Goal: Information Seeking & Learning: Find specific fact

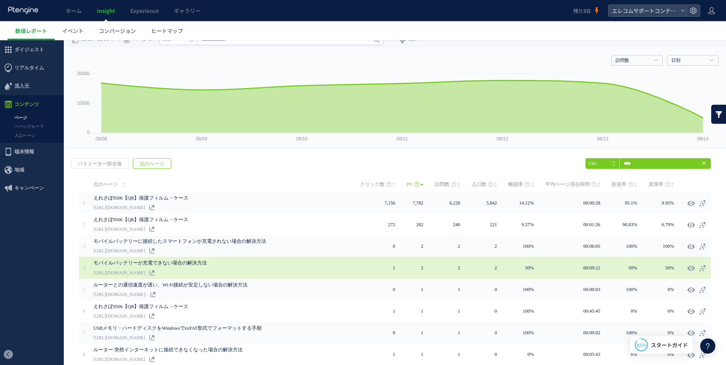
scroll to position [1019, 0]
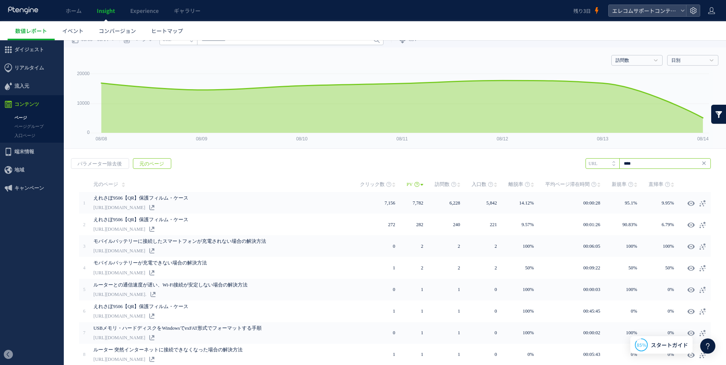
click at [644, 164] on input "****" at bounding box center [648, 163] width 125 height 11
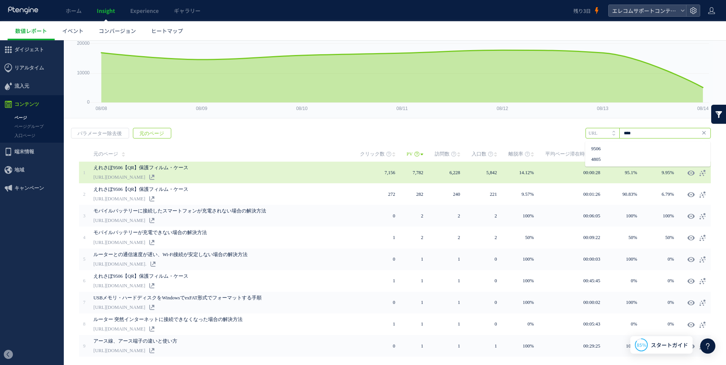
scroll to position [0, 0]
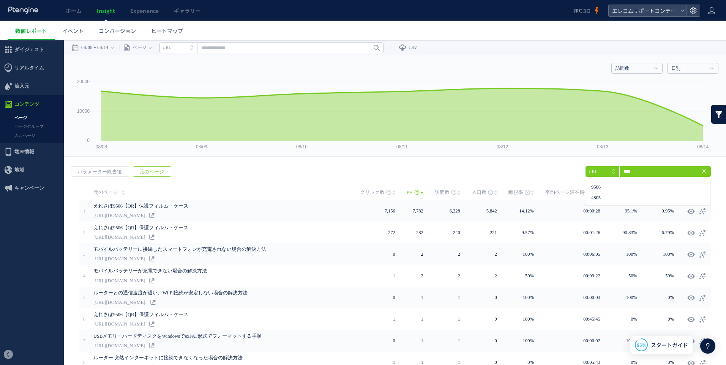
click at [156, 173] on span "元のページ" at bounding box center [151, 172] width 37 height 11
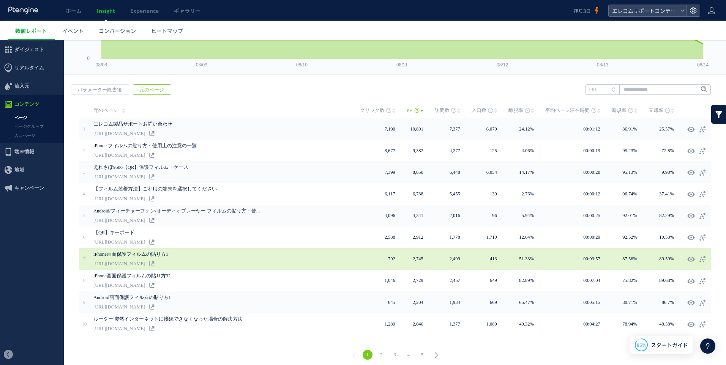
scroll to position [84, 0]
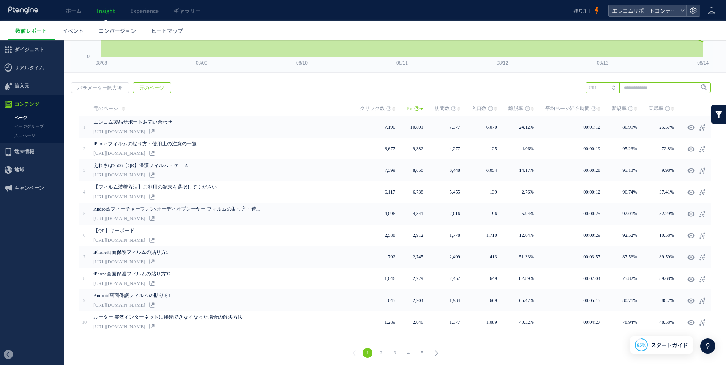
click at [624, 86] on input "text" at bounding box center [648, 87] width 125 height 11
click at [600, 103] on li "9506" at bounding box center [648, 103] width 121 height 10
type input "****"
click at [688, 88] on span "Enter" at bounding box center [699, 88] width 22 height 8
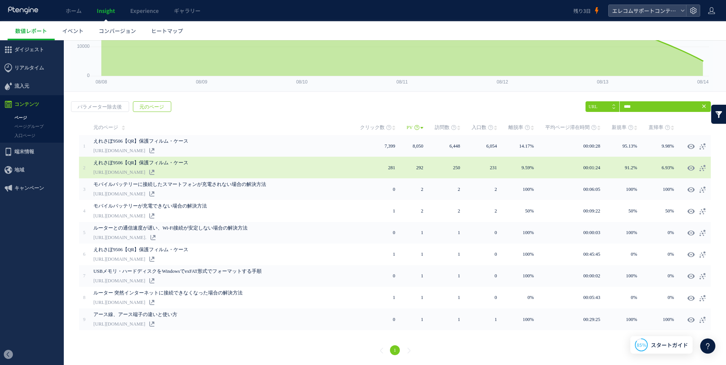
scroll to position [63, 0]
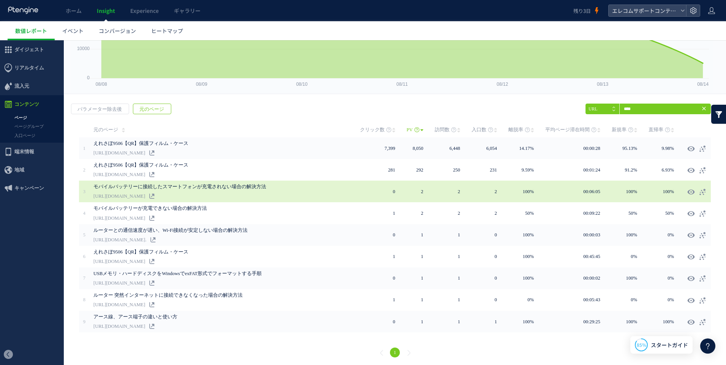
drag, startPoint x: 223, startPoint y: 196, endPoint x: 285, endPoint y: 192, distance: 62.8
click at [145, 192] on link "[URL][DOMAIN_NAME]" at bounding box center [119, 196] width 52 height 9
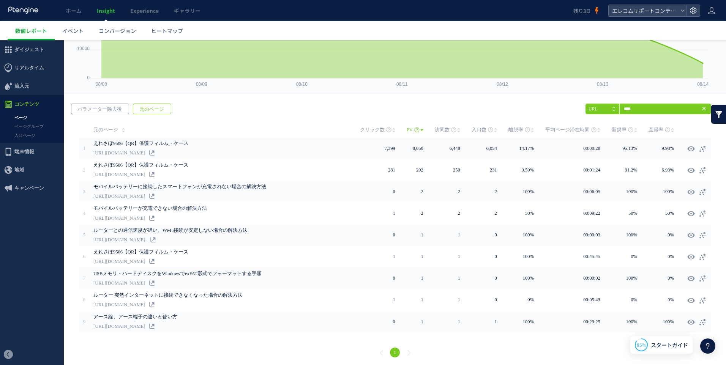
click at [106, 108] on span "パラメーター除去後" at bounding box center [99, 109] width 57 height 11
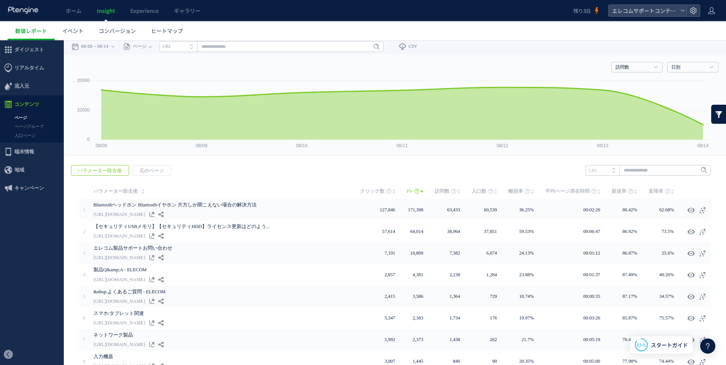
scroll to position [0, 0]
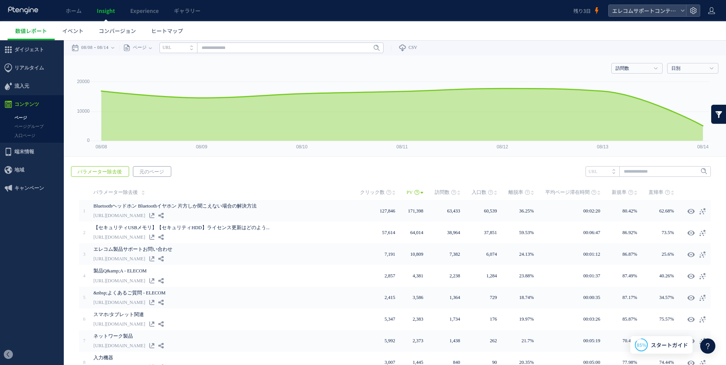
click at [157, 172] on span "元のページ" at bounding box center [151, 172] width 37 height 11
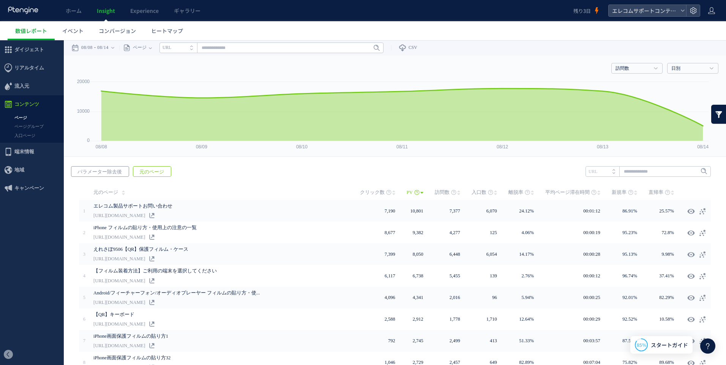
click at [107, 174] on span "パラメーター除去後" at bounding box center [99, 172] width 57 height 11
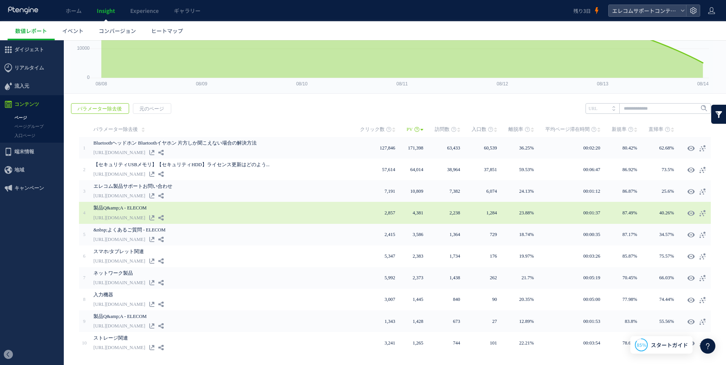
scroll to position [46, 0]
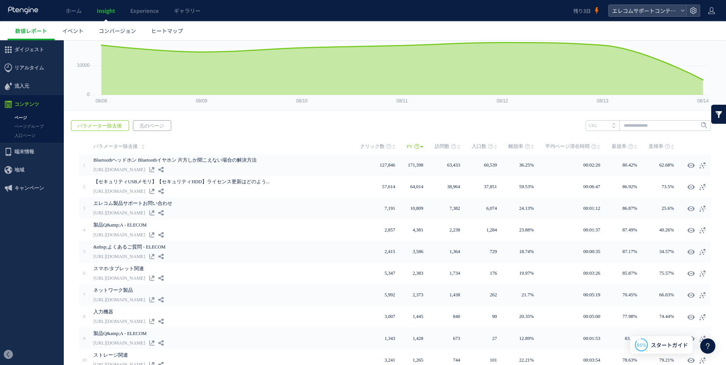
click at [153, 126] on span "元のページ" at bounding box center [151, 126] width 37 height 11
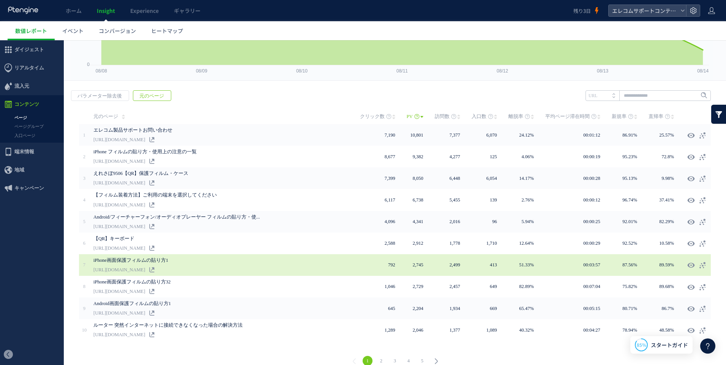
scroll to position [84, 0]
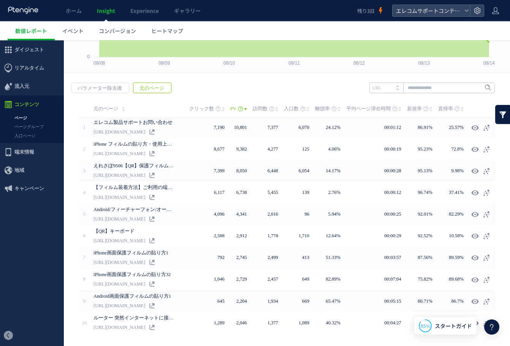
drag, startPoint x: 297, startPoint y: 94, endPoint x: 369, endPoint y: 57, distance: 80.9
click at [297, 94] on div "戻る パラメーター除去後 元のページ ヒートマップを計測させるには、解析コードを実装してください。 実装 URL" at bounding box center [287, 221] width 446 height 293
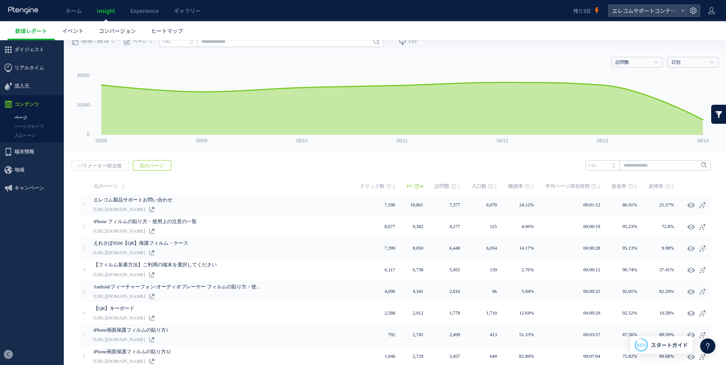
scroll to position [0, 0]
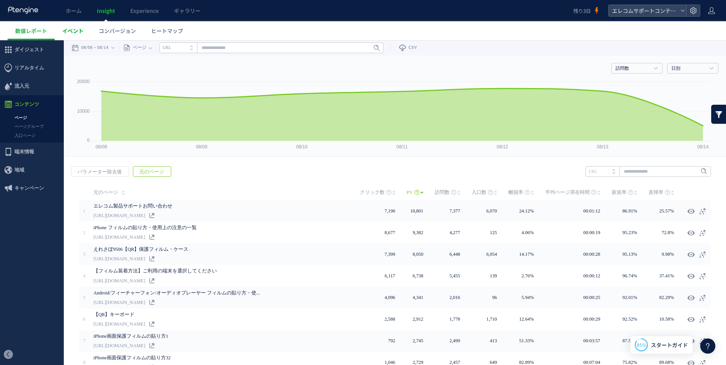
click at [74, 31] on span "イベント" at bounding box center [72, 31] width 21 height 8
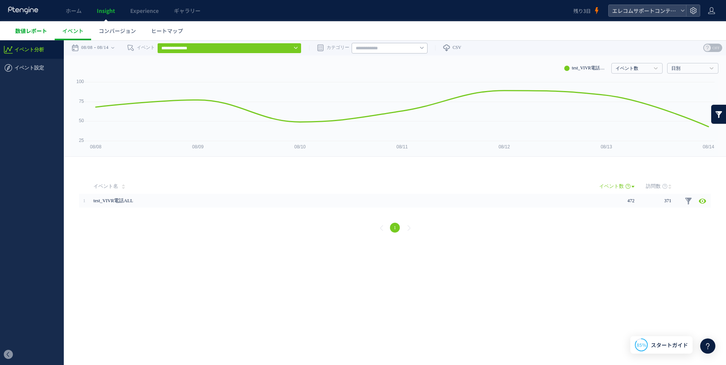
click at [26, 31] on span "数値レポート" at bounding box center [31, 31] width 32 height 8
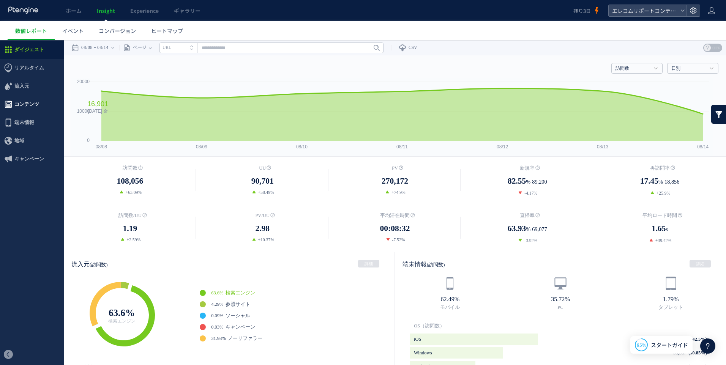
click at [27, 104] on span "コンテンツ" at bounding box center [26, 104] width 25 height 18
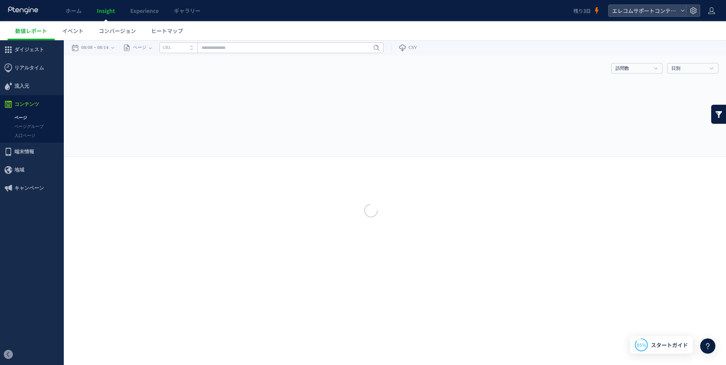
click at [24, 120] on div at bounding box center [363, 182] width 726 height 365
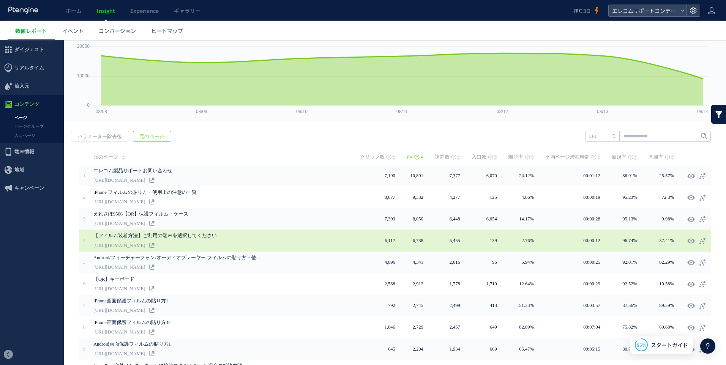
scroll to position [84, 0]
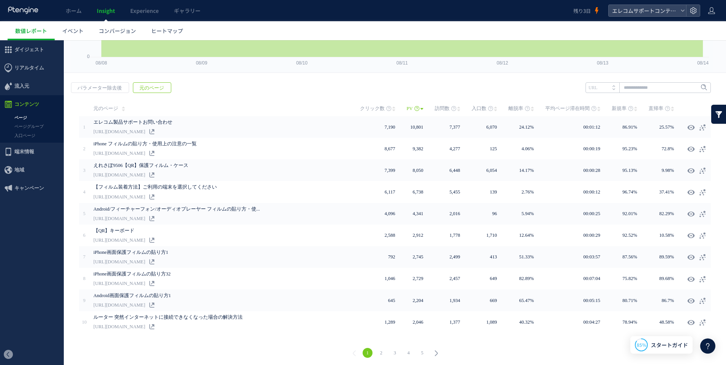
click at [714, 114] on link at bounding box center [718, 114] width 15 height 19
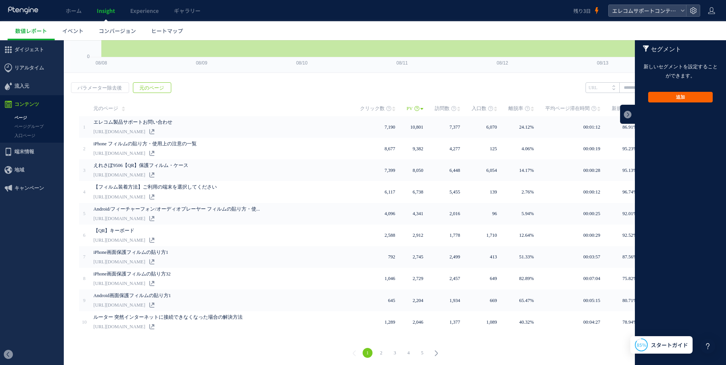
click at [674, 98] on button "追加" at bounding box center [680, 97] width 65 height 11
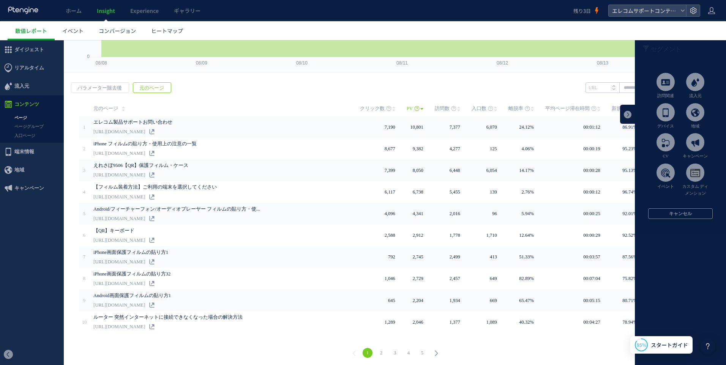
click at [539, 84] on div "戻る パラメーター除去後 元のページ ヒートマップを計測させるには、解析コードを実装してください。 実装 URL" at bounding box center [395, 221] width 662 height 293
click at [673, 212] on button "キャンセル" at bounding box center [680, 214] width 65 height 11
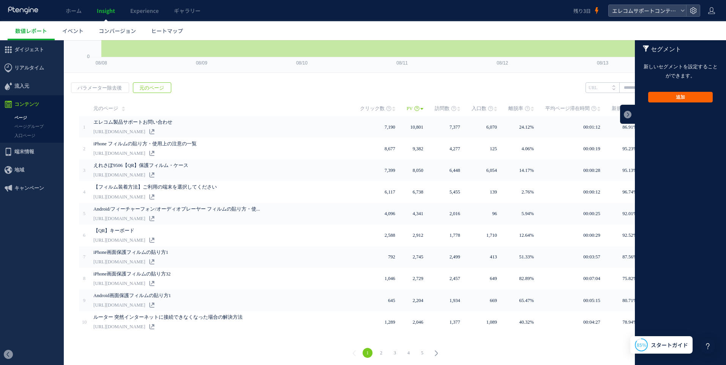
click at [675, 96] on button "追加" at bounding box center [680, 97] width 65 height 11
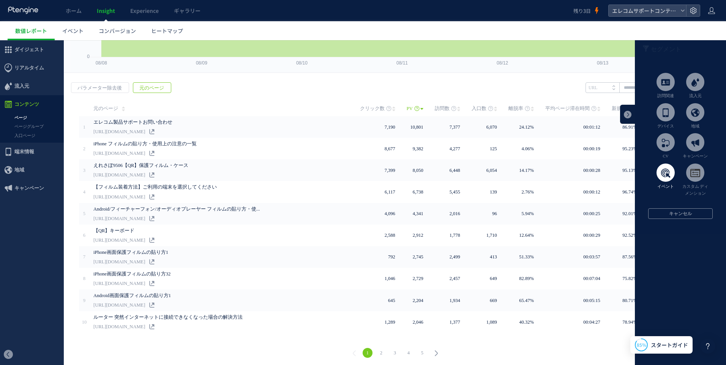
click at [663, 174] on span at bounding box center [666, 173] width 18 height 18
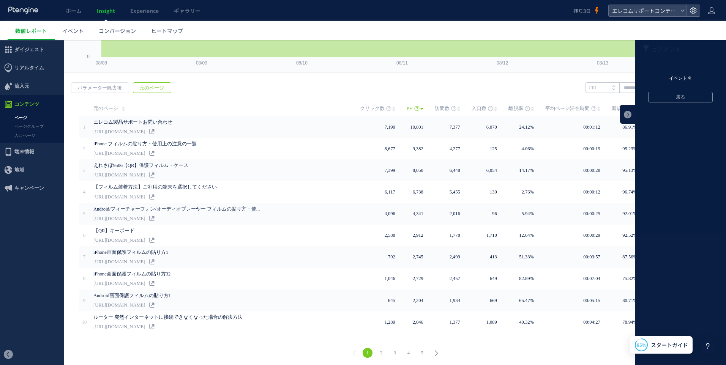
click at [676, 78] on li "イベント名" at bounding box center [680, 78] width 91 height 11
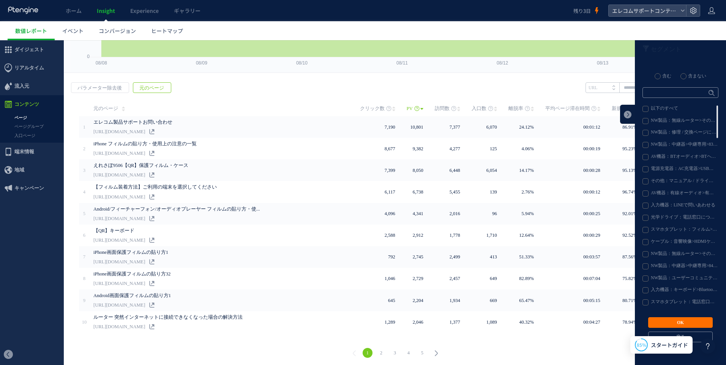
click at [643, 122] on label "NW製品：無線ルーター>その他>モードの違い" at bounding box center [680, 121] width 75 height 6
click at [643, 131] on label "NW製品：修理 / 交換ページに移動" at bounding box center [680, 133] width 75 height 6
click at [643, 144] on label "NW製品：中継器>中継専用>8304_初期設定WTC-C1167GC" at bounding box center [680, 145] width 75 height 6
click at [673, 321] on button "OK" at bounding box center [680, 323] width 65 height 11
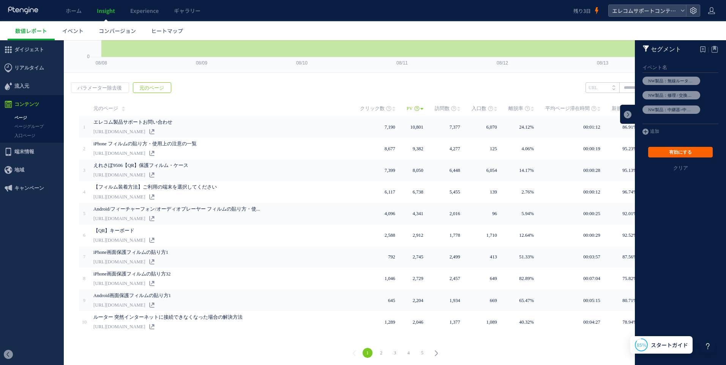
click at [682, 148] on button "有効にする" at bounding box center [680, 152] width 65 height 11
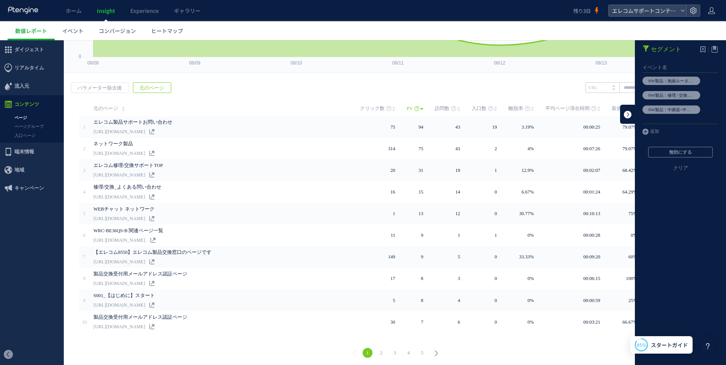
click at [620, 112] on link at bounding box center [627, 114] width 15 height 19
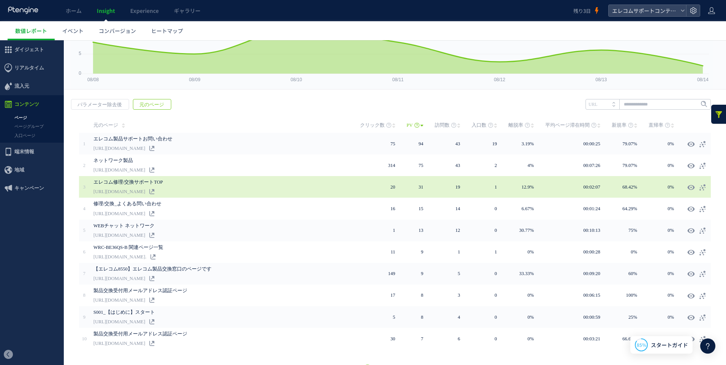
scroll to position [84, 0]
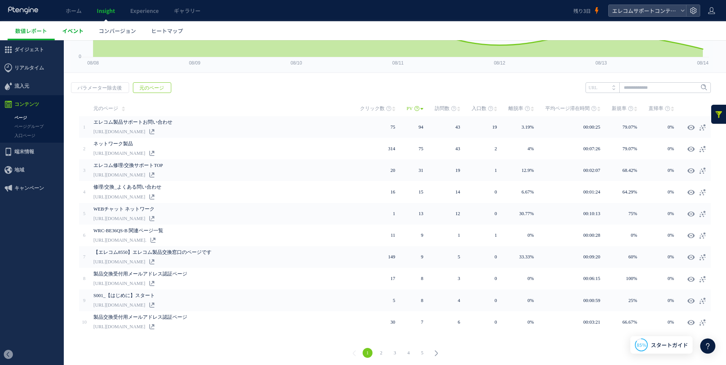
click at [71, 26] on link "イベント" at bounding box center [73, 30] width 36 height 19
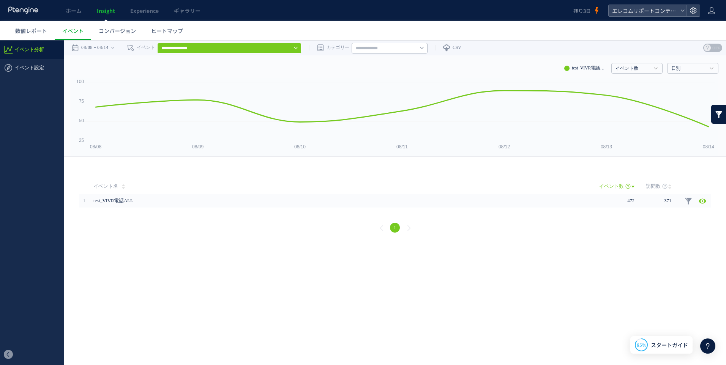
click at [716, 118] on link at bounding box center [718, 114] width 15 height 19
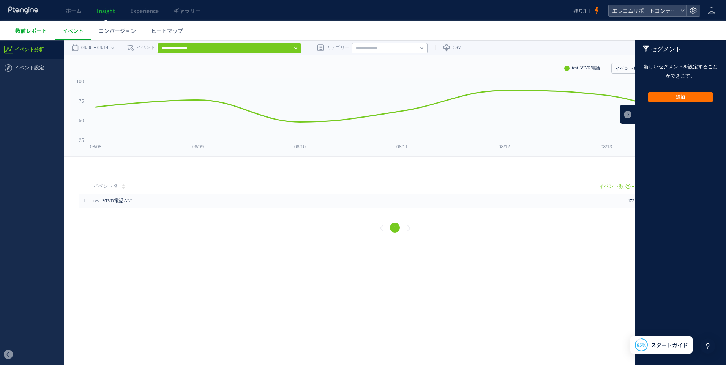
click at [30, 33] on span "数値レポート" at bounding box center [31, 31] width 32 height 8
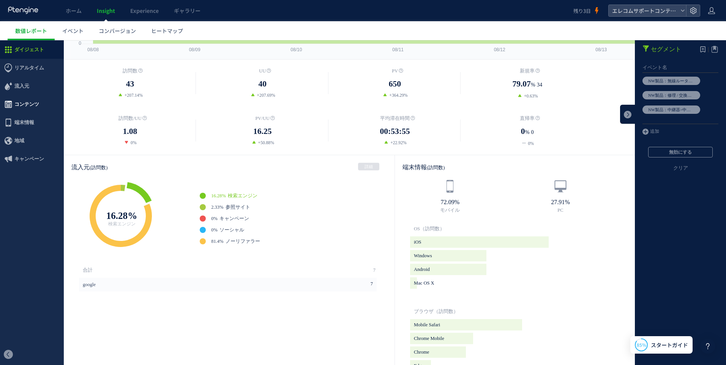
scroll to position [83, 0]
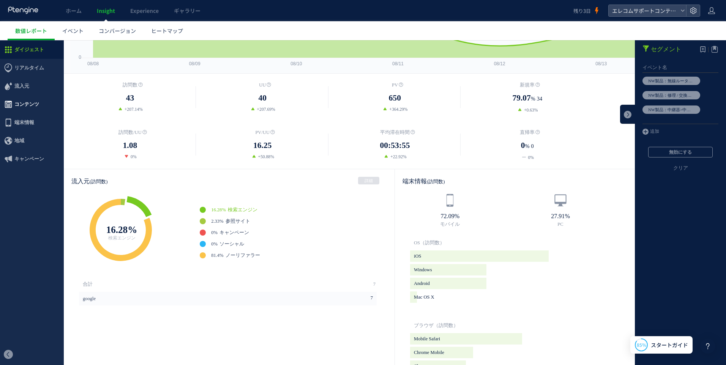
click at [28, 101] on span "コンテンツ" at bounding box center [26, 104] width 25 height 18
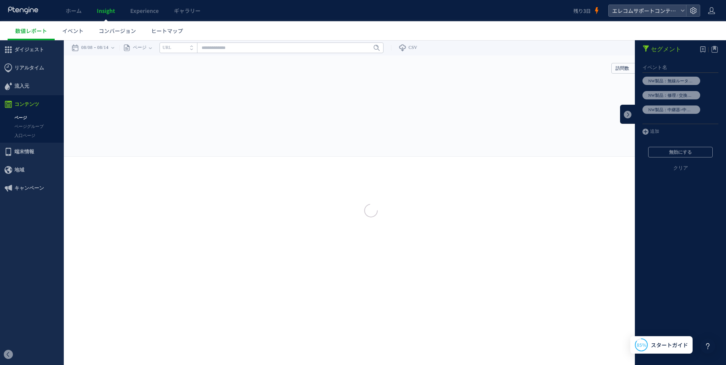
click at [24, 117] on div at bounding box center [363, 182] width 726 height 365
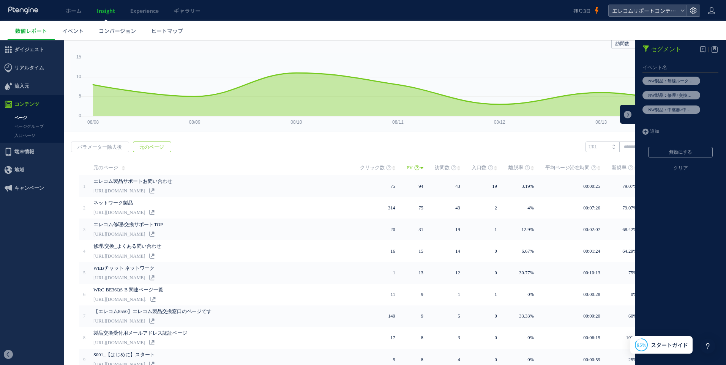
scroll to position [38, 0]
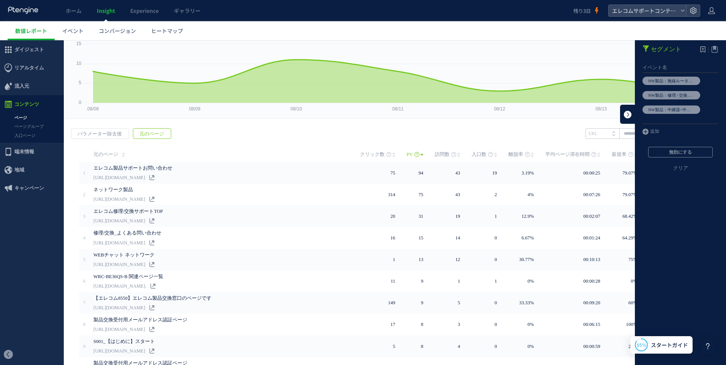
click at [620, 116] on link at bounding box center [627, 114] width 15 height 19
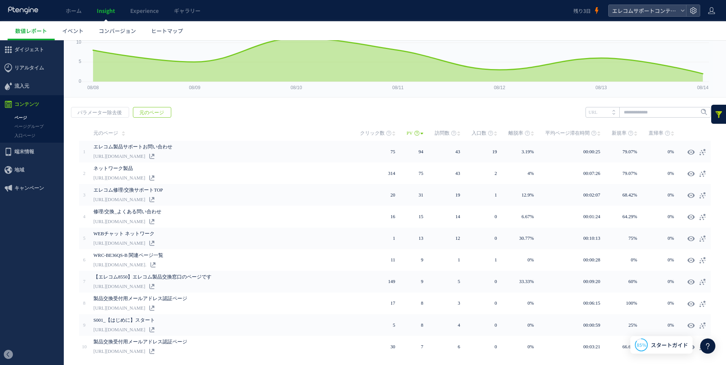
scroll to position [46, 0]
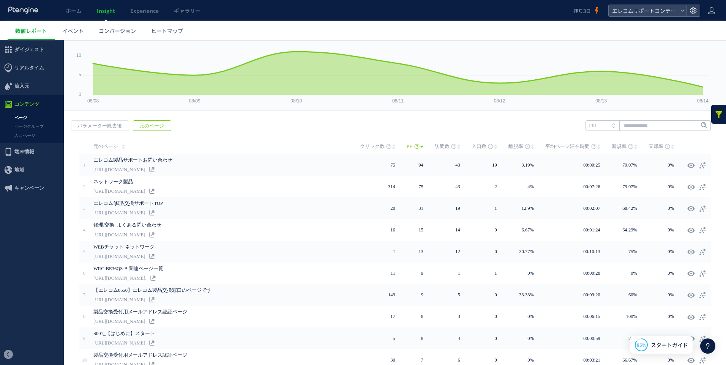
click at [715, 114] on link at bounding box center [718, 114] width 15 height 19
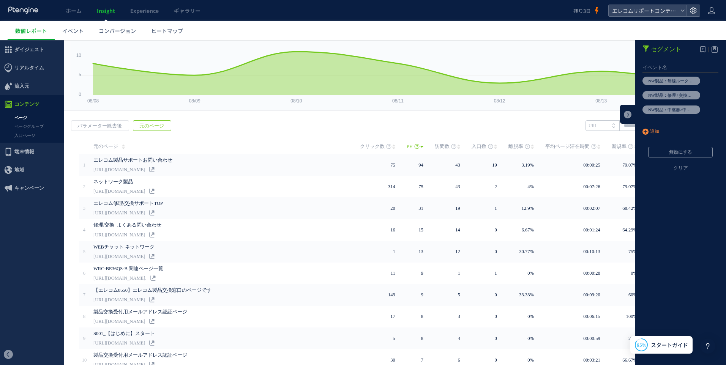
click at [653, 131] on em "追加" at bounding box center [654, 132] width 9 height 8
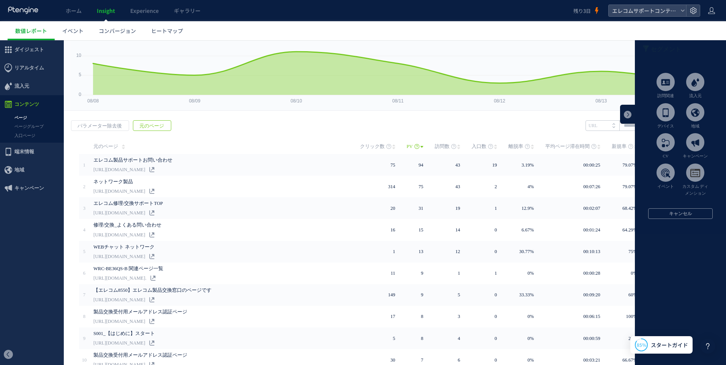
drag, startPoint x: 669, startPoint y: 171, endPoint x: 668, endPoint y: 166, distance: 4.2
click at [668, 171] on span at bounding box center [666, 173] width 18 height 18
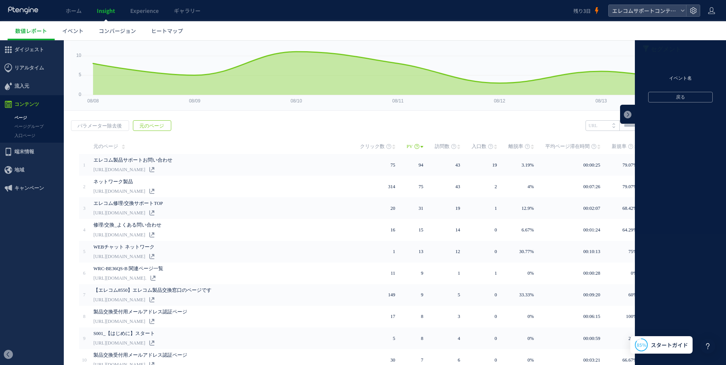
click at [681, 80] on li "イベント名" at bounding box center [680, 78] width 91 height 11
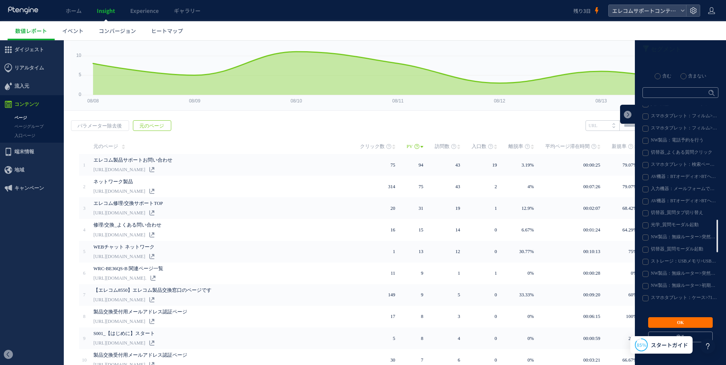
scroll to position [1019, 0]
click at [659, 122] on label "test_VIVR電話ALL" at bounding box center [680, 121] width 75 height 6
click at [679, 321] on button "OK" at bounding box center [680, 323] width 65 height 11
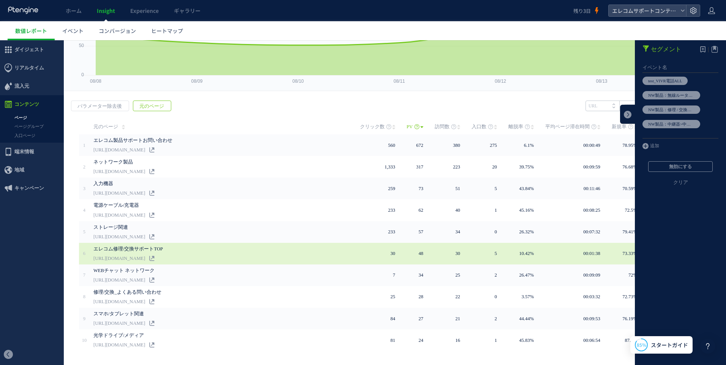
scroll to position [84, 0]
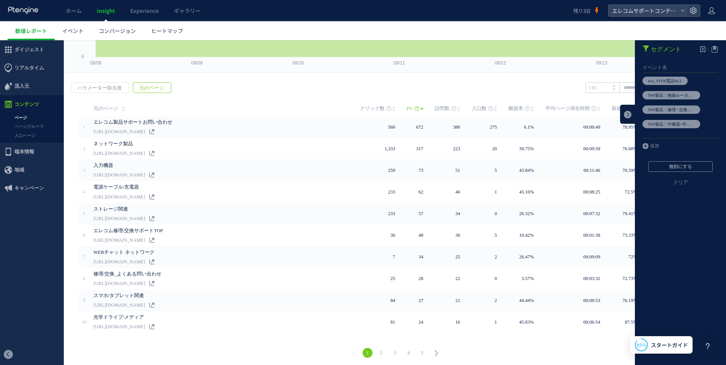
click at [144, 88] on span "元のページ" at bounding box center [151, 88] width 37 height 11
click at [420, 350] on link "5" at bounding box center [422, 353] width 10 height 10
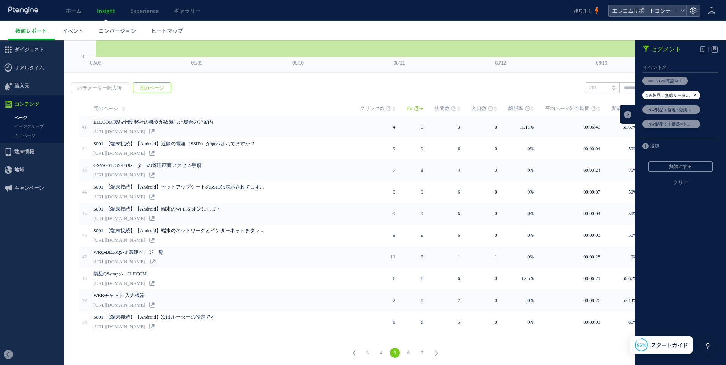
click at [693, 94] on icon at bounding box center [695, 95] width 5 height 8
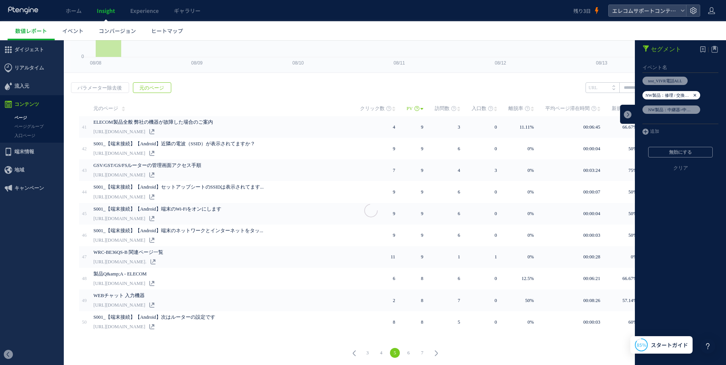
click at [693, 97] on icon at bounding box center [695, 95] width 5 height 8
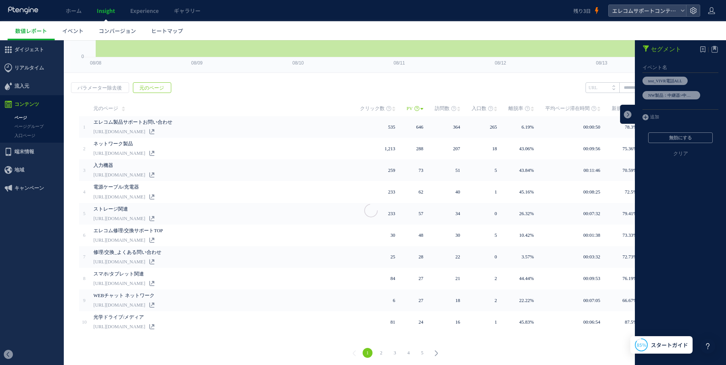
click at [693, 95] on icon at bounding box center [695, 95] width 5 height 8
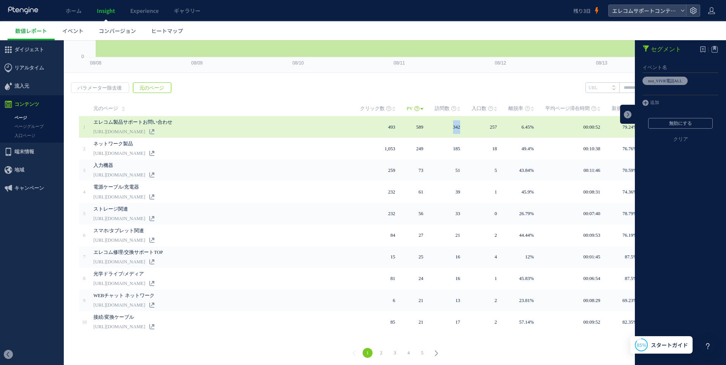
drag, startPoint x: 448, startPoint y: 127, endPoint x: 460, endPoint y: 127, distance: 11.8
click at [460, 127] on td "342" at bounding box center [453, 127] width 37 height 22
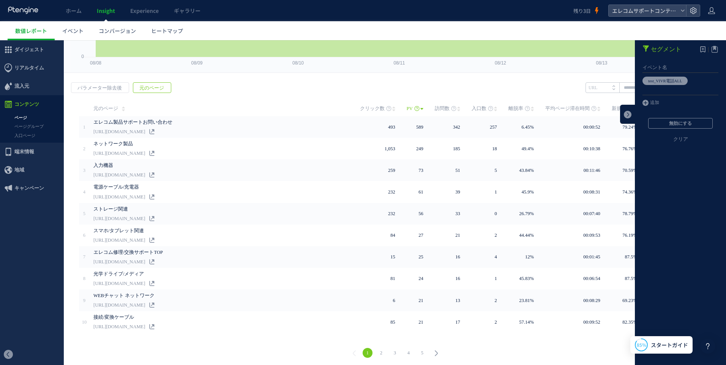
drag, startPoint x: 460, startPoint y: 127, endPoint x: 460, endPoint y: 79, distance: 48.6
click at [460, 79] on div "戻る パラメーター除去後 元のページ ヒートマップを計測させるには、解析コードを実装してください。 実装 URL" at bounding box center [395, 221] width 662 height 293
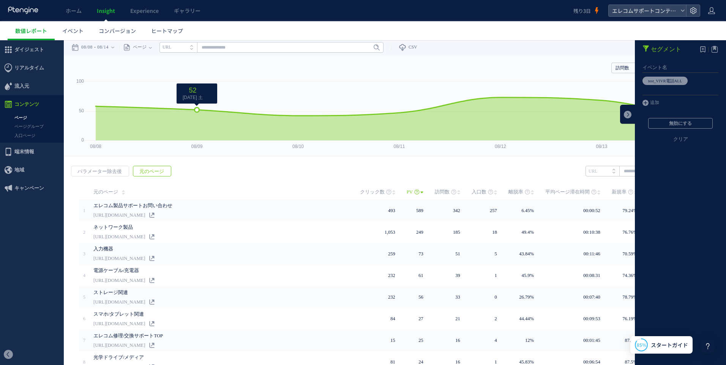
scroll to position [0, 0]
click at [145, 176] on span "元のページ" at bounding box center [151, 172] width 37 height 11
click at [676, 141] on link "クリア" at bounding box center [680, 145] width 91 height 18
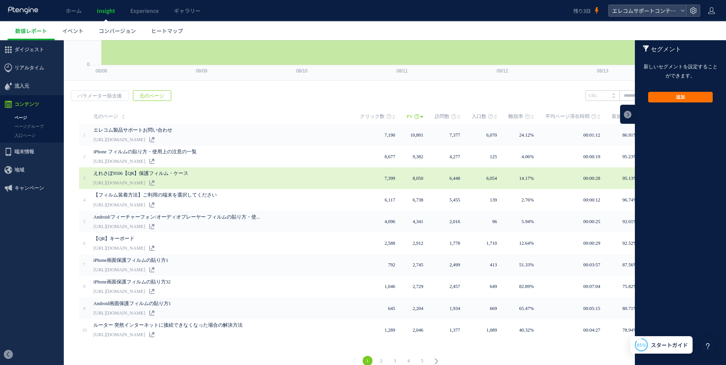
scroll to position [84, 0]
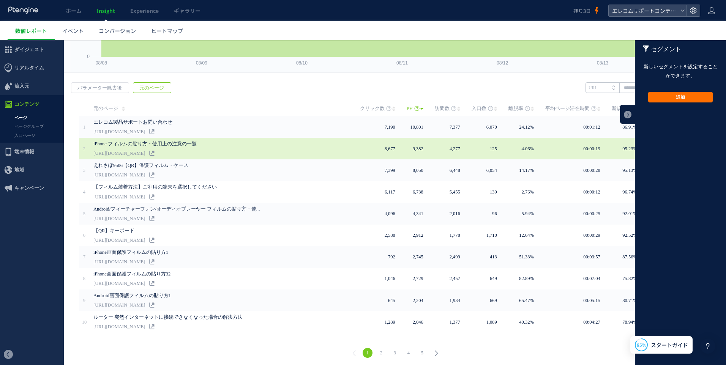
drag, startPoint x: 203, startPoint y: 153, endPoint x: 217, endPoint y: 151, distance: 14.2
click at [217, 151] on div "iPhone フィルムの貼り方・使用上の注意の一覧 [URL][DOMAIN_NAME]" at bounding box center [226, 149] width 267 height 22
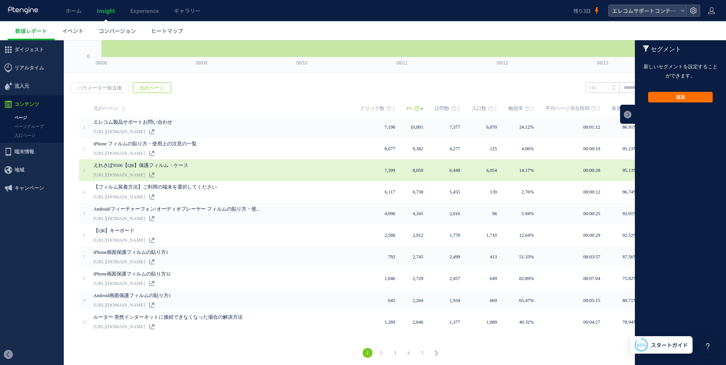
drag, startPoint x: 217, startPoint y: 151, endPoint x: 265, endPoint y: 160, distance: 48.6
click at [265, 160] on div "えれさぽ9506【QR】保護[PERSON_NAME] [URL][DOMAIN_NAME]" at bounding box center [226, 171] width 267 height 22
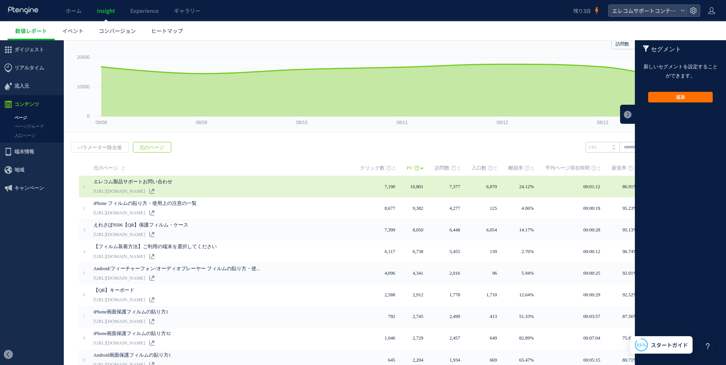
scroll to position [38, 0]
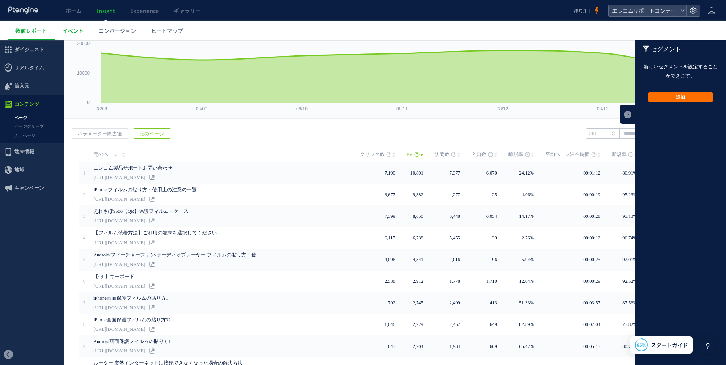
click at [72, 32] on span "イベント" at bounding box center [72, 31] width 21 height 8
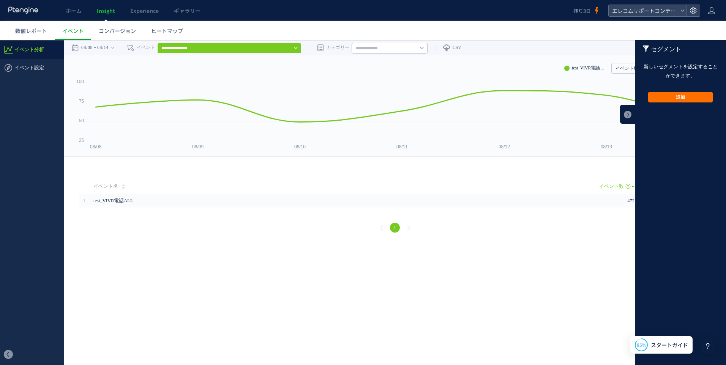
scroll to position [1019, 0]
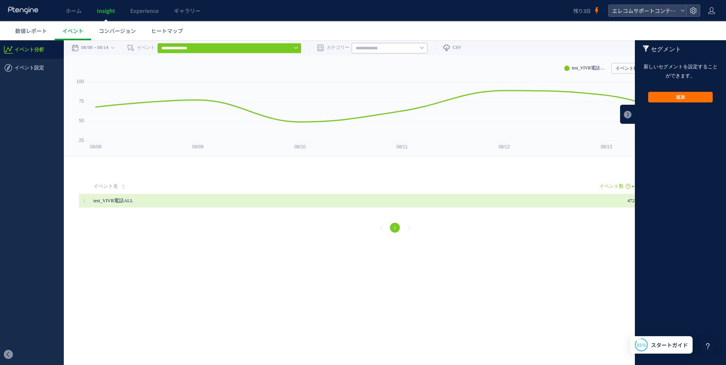
click at [357, 197] on span "test_VIVR電話ALL" at bounding box center [317, 201] width 448 height 14
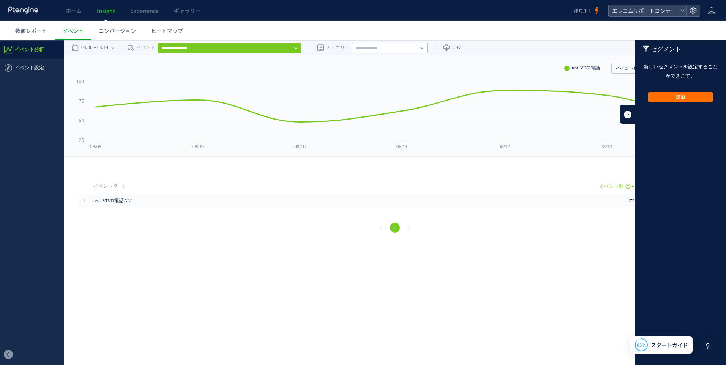
click at [630, 111] on link at bounding box center [627, 114] width 15 height 19
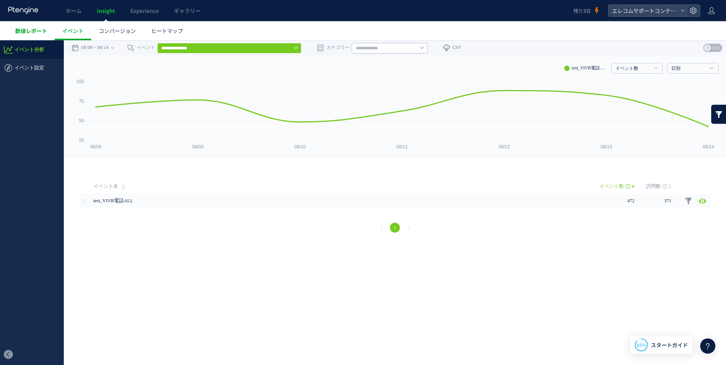
click at [30, 30] on span "数値レポート" at bounding box center [31, 31] width 32 height 8
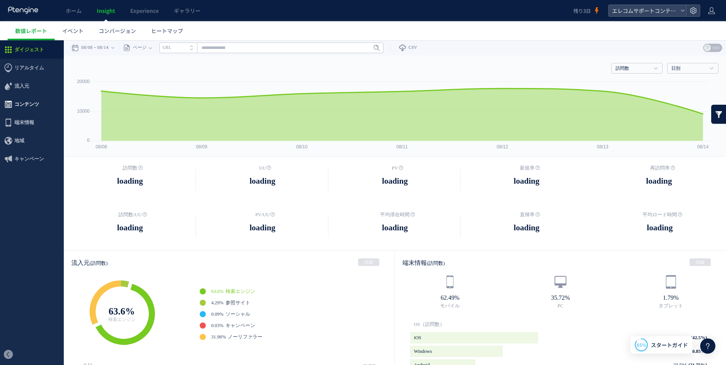
click at [21, 105] on span "コンテンツ" at bounding box center [26, 104] width 25 height 18
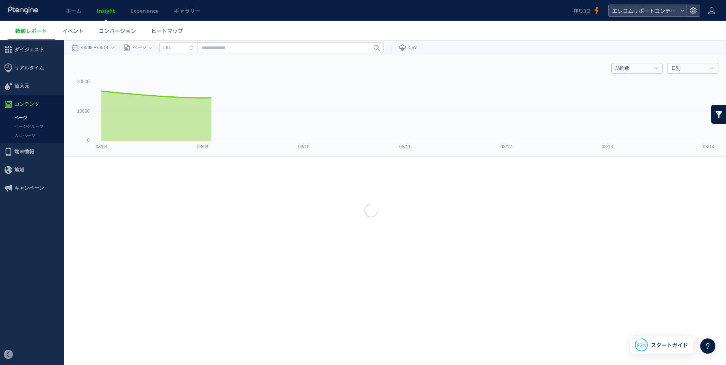
click at [18, 117] on link "ページ" at bounding box center [32, 118] width 64 height 9
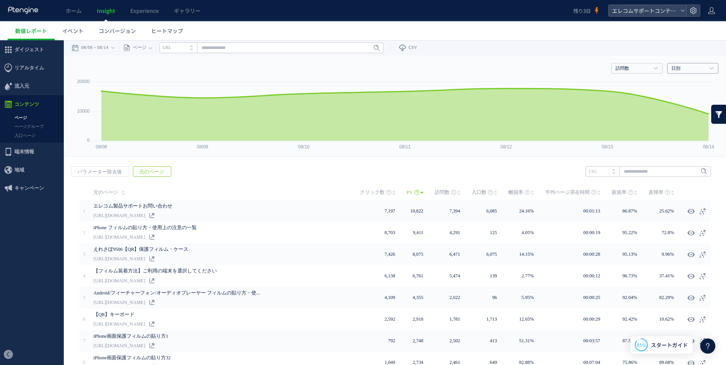
click at [691, 67] on link "日別" at bounding box center [689, 68] width 35 height 7
click at [566, 52] on div "戻る デフォルト設定では本日のデータを表示しています。 カレンダーでご覧になりたい期間を指定することができます。 08/08 08/14 今日 昨日 先週 先…" at bounding box center [395, 47] width 662 height 15
click at [109, 48] on time "08/14" at bounding box center [102, 47] width 11 height 15
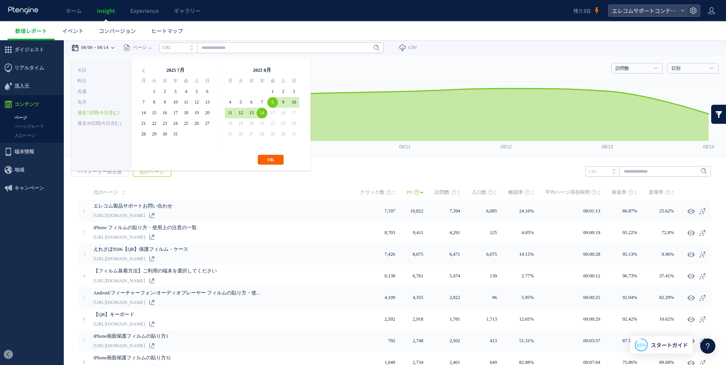
click at [272, 161] on button "OK" at bounding box center [271, 160] width 26 height 10
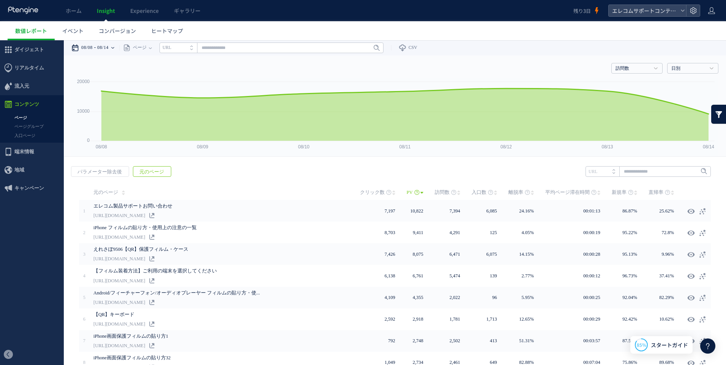
click at [109, 46] on time "08/14" at bounding box center [102, 47] width 11 height 15
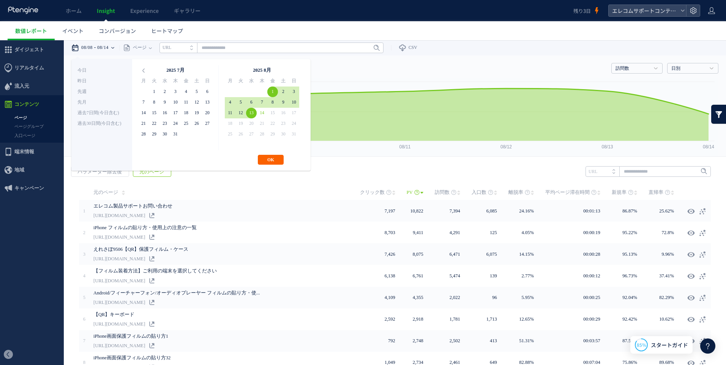
click at [275, 160] on button "OK" at bounding box center [271, 160] width 26 height 10
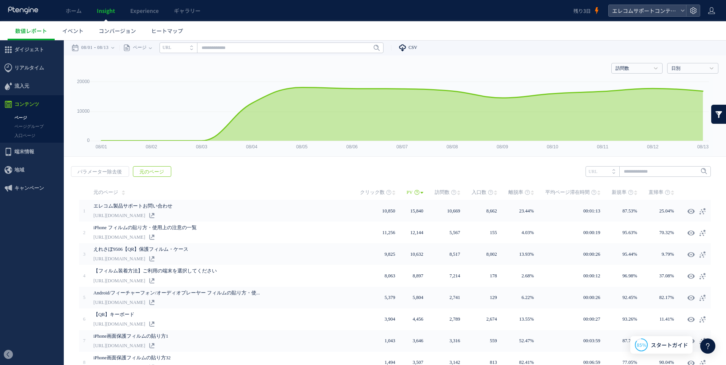
click at [413, 49] on link "CSV" at bounding box center [404, 47] width 26 height 15
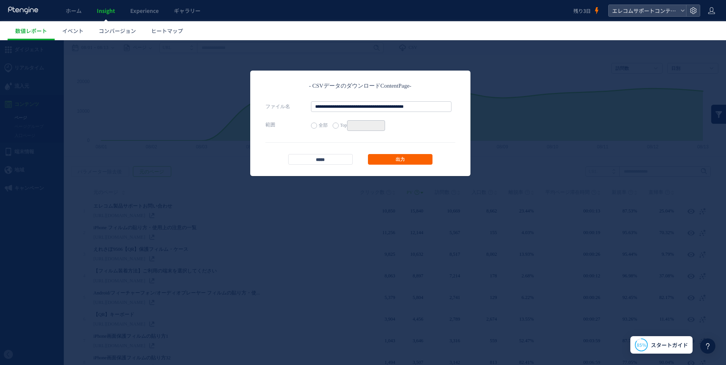
click at [391, 160] on link "出力" at bounding box center [400, 159] width 65 height 11
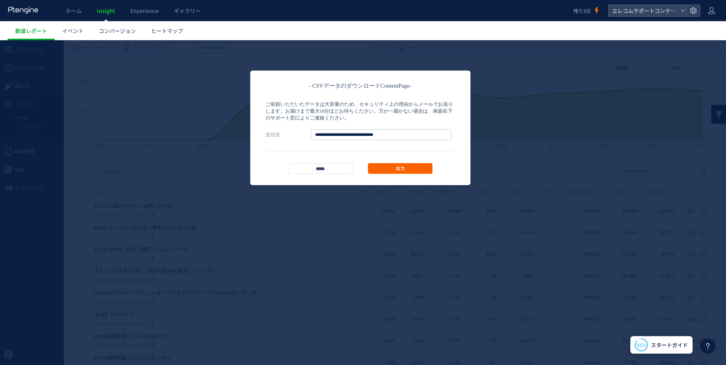
click at [398, 169] on link "出力" at bounding box center [400, 168] width 65 height 11
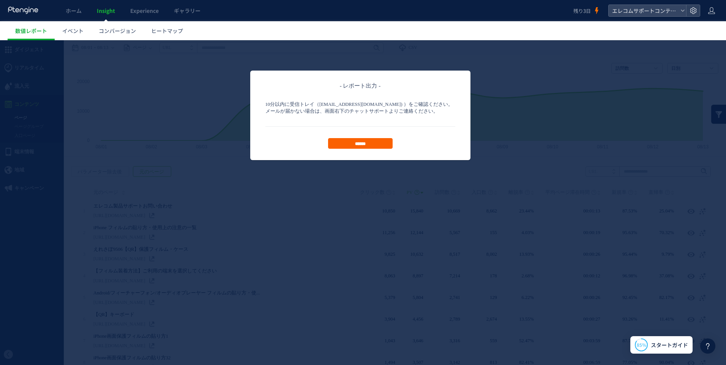
click at [361, 141] on input "******" at bounding box center [360, 143] width 65 height 11
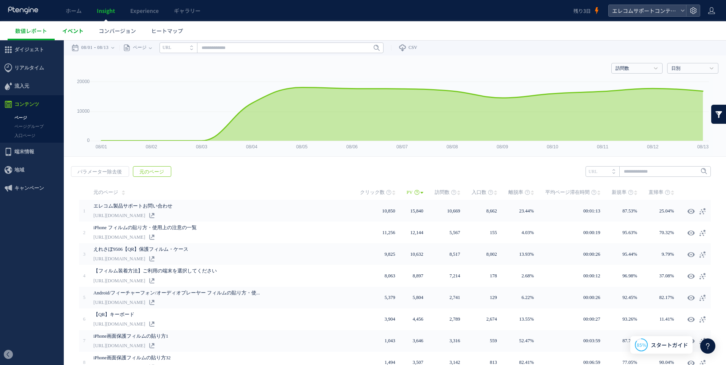
click at [74, 28] on span "イベント" at bounding box center [72, 31] width 21 height 8
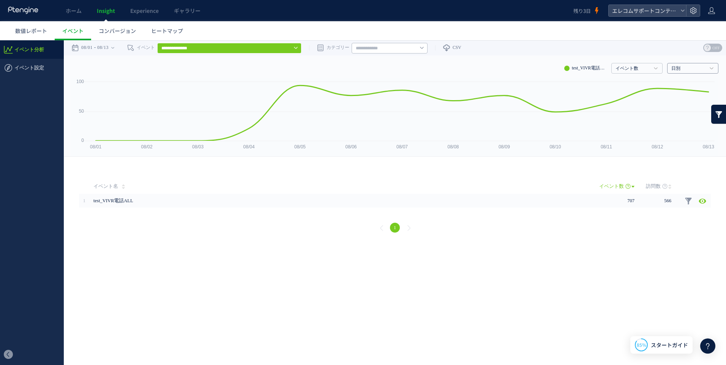
click at [684, 66] on link "日別" at bounding box center [689, 68] width 35 height 7
click at [16, 29] on span "数値レポート" at bounding box center [31, 31] width 32 height 8
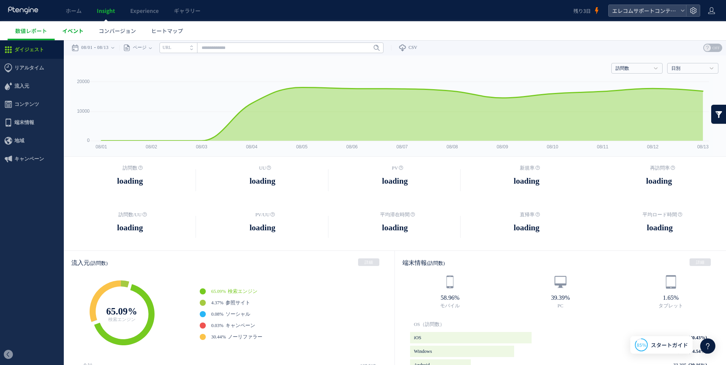
click at [73, 31] on span "イベント" at bounding box center [72, 31] width 21 height 8
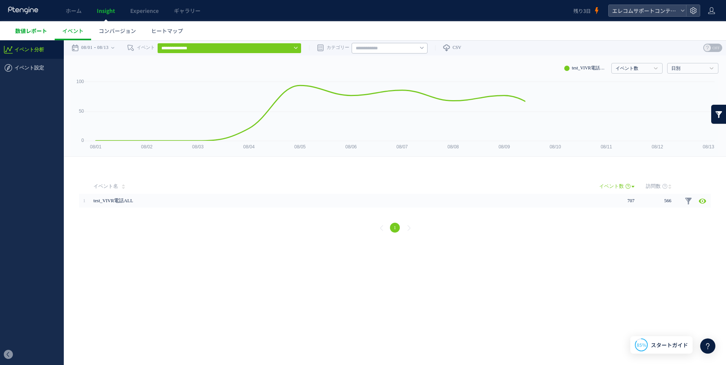
click at [36, 25] on link "数値レポート" at bounding box center [31, 30] width 47 height 19
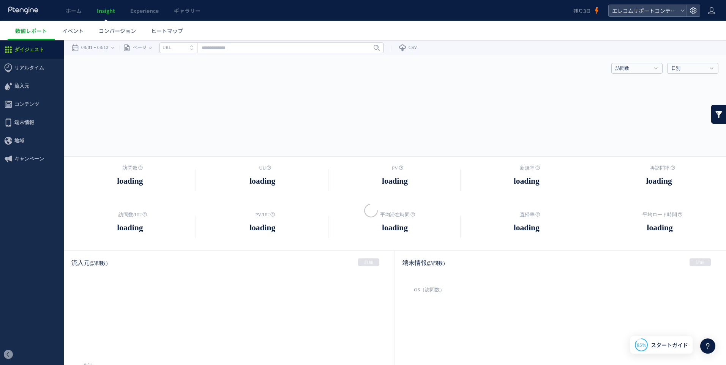
click at [28, 104] on div at bounding box center [363, 182] width 726 height 365
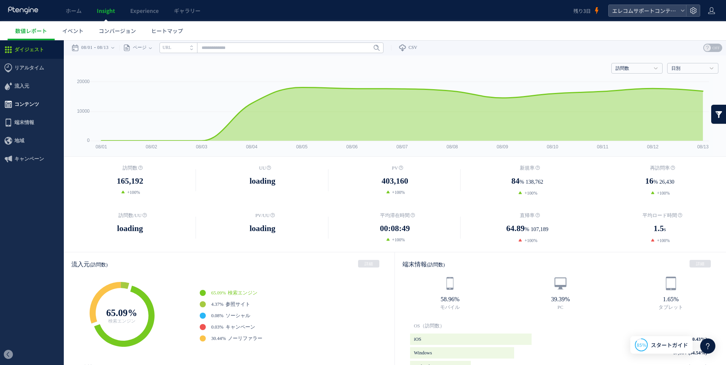
click at [21, 105] on span "コンテンツ" at bounding box center [26, 104] width 25 height 18
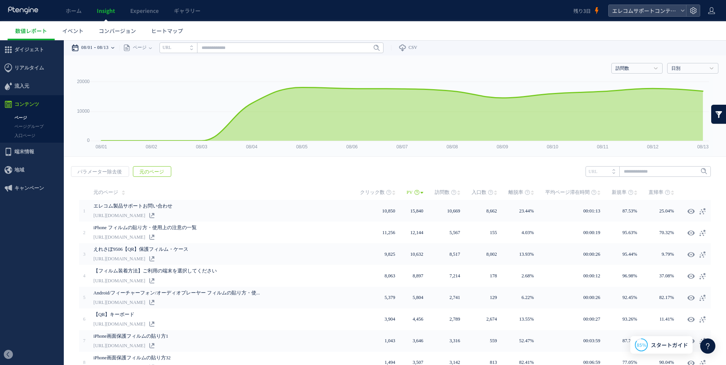
click at [109, 49] on time "08/13" at bounding box center [102, 47] width 11 height 15
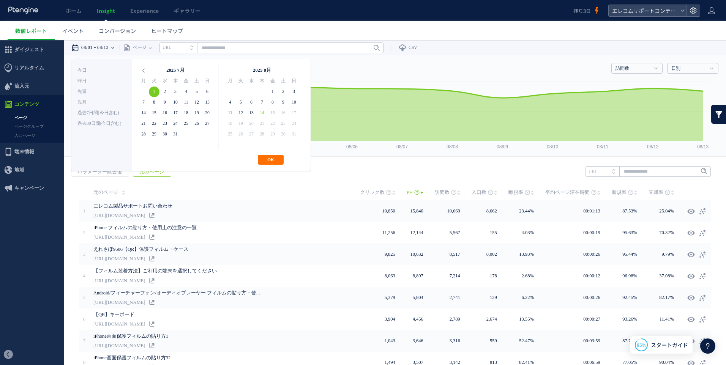
click at [344, 167] on div "戻る パラメーター除去後 元のページ ヒートマップを計測させるには、解析コードを実装してください。 実装 URL" at bounding box center [395, 305] width 662 height 293
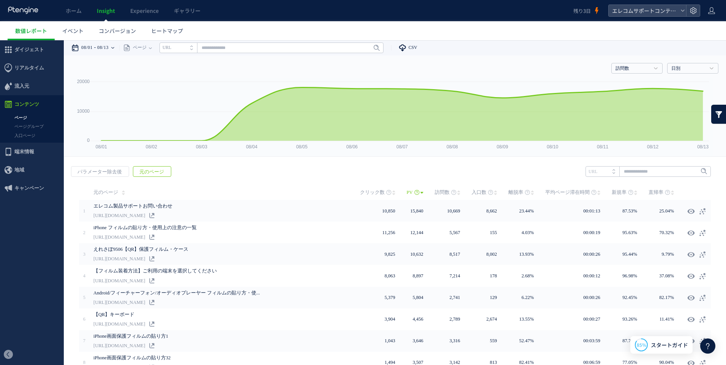
click at [406, 49] on icon at bounding box center [403, 48] width 8 height 8
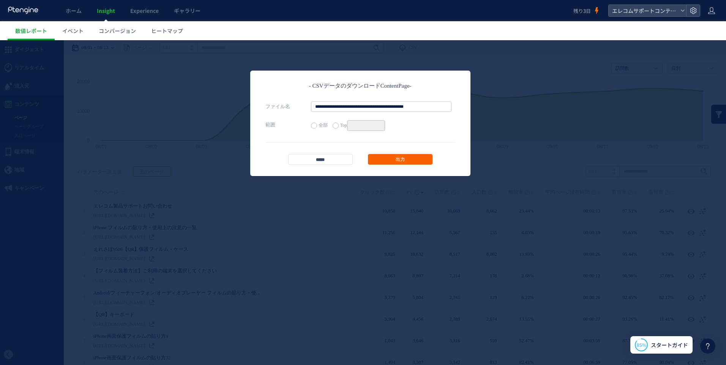
click at [406, 160] on link "出力" at bounding box center [400, 159] width 65 height 11
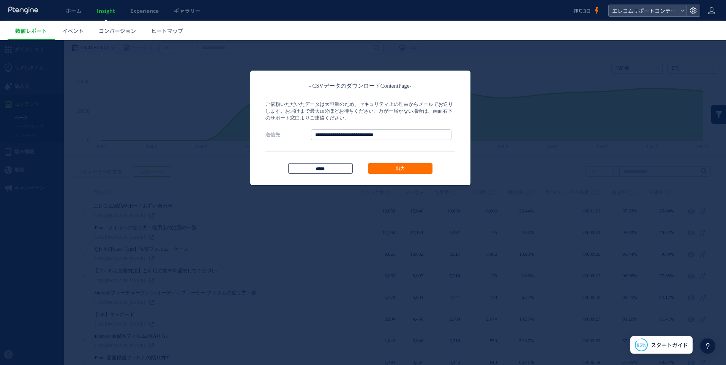
click at [331, 168] on input "*****" at bounding box center [320, 168] width 65 height 11
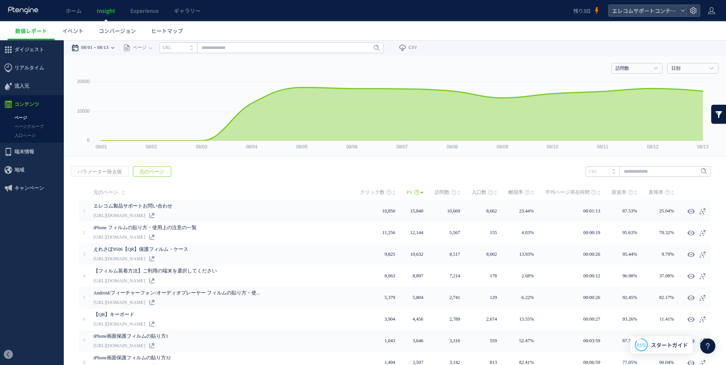
click at [107, 190] on span "元のページ" at bounding box center [105, 192] width 25 height 15
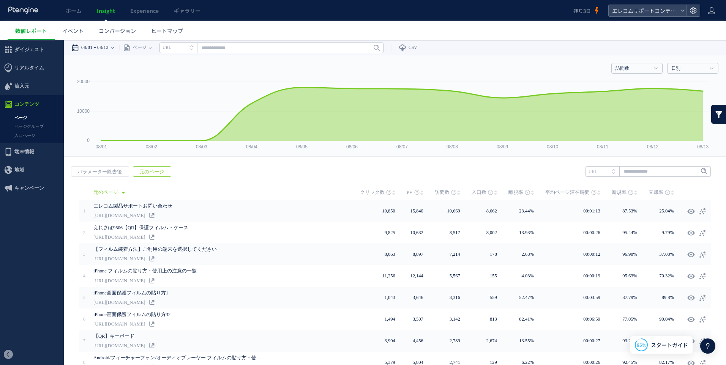
click at [100, 193] on span "元のページ" at bounding box center [105, 192] width 25 height 15
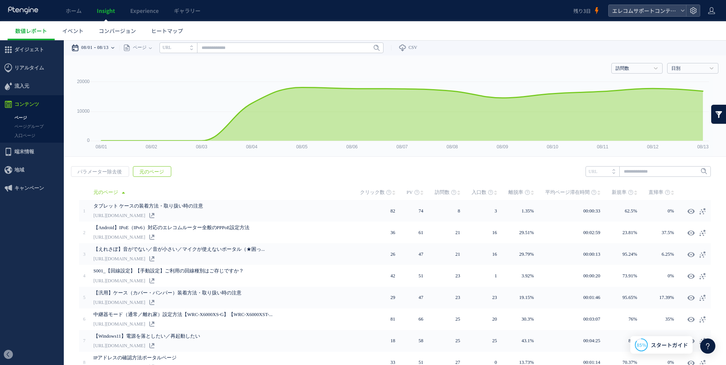
click at [103, 190] on span "元のページ" at bounding box center [105, 192] width 25 height 15
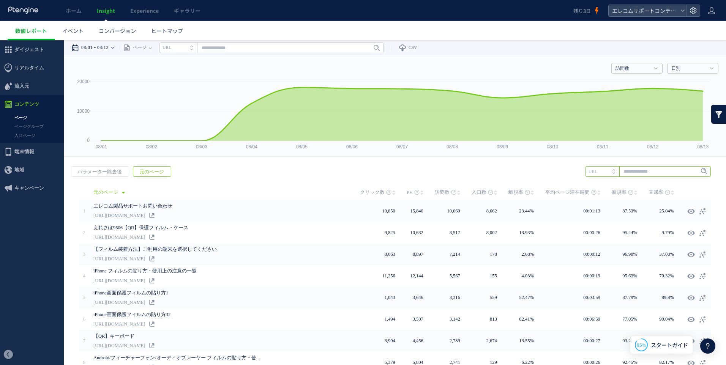
click at [637, 171] on input "text" at bounding box center [648, 171] width 125 height 11
click at [604, 171] on li "URL" at bounding box center [603, 171] width 34 height 11
click at [607, 172] on li "タイトル名" at bounding box center [603, 171] width 34 height 11
click at [606, 172] on li "URL" at bounding box center [603, 171] width 34 height 11
click at [630, 172] on input "text" at bounding box center [648, 171] width 125 height 11
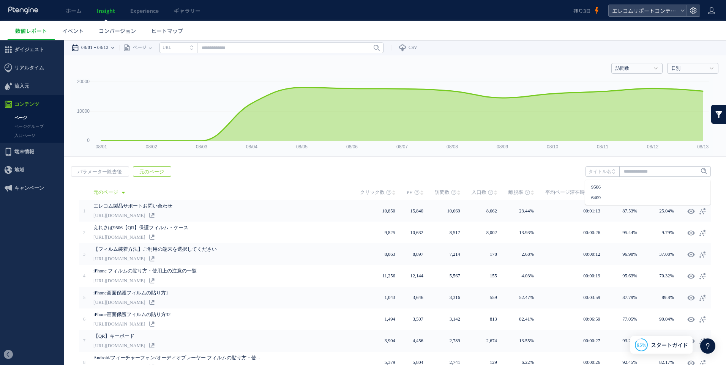
drag, startPoint x: 224, startPoint y: 175, endPoint x: 217, endPoint y: 174, distance: 6.6
click at [223, 175] on div "戻る パラメーター除去後 元のページ ヒートマップを計測させるには、解析コードを実装してください。 実装 URL" at bounding box center [395, 305] width 662 height 293
click at [370, 191] on span "クリック数" at bounding box center [372, 192] width 25 height 15
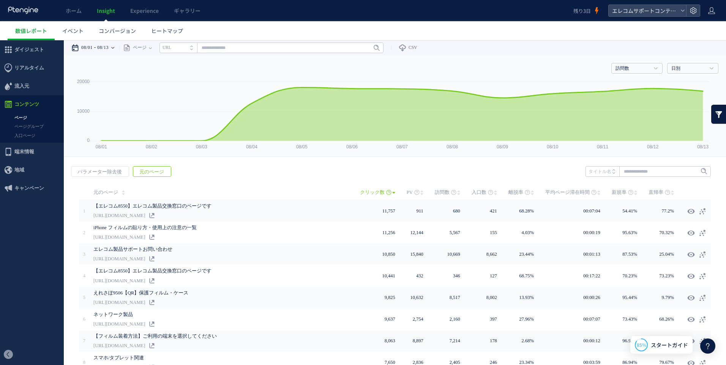
click at [137, 194] on td "元のページ" at bounding box center [225, 192] width 270 height 15
click at [165, 191] on td "元のページ" at bounding box center [225, 192] width 270 height 15
click at [27, 128] on link "ページグループ" at bounding box center [32, 126] width 64 height 9
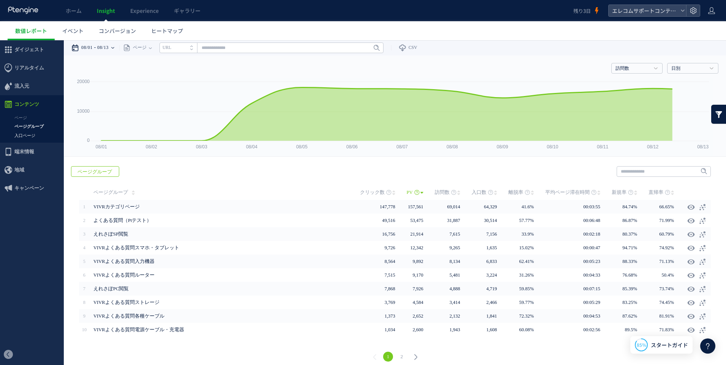
click at [27, 135] on link "入口ページ" at bounding box center [32, 135] width 64 height 9
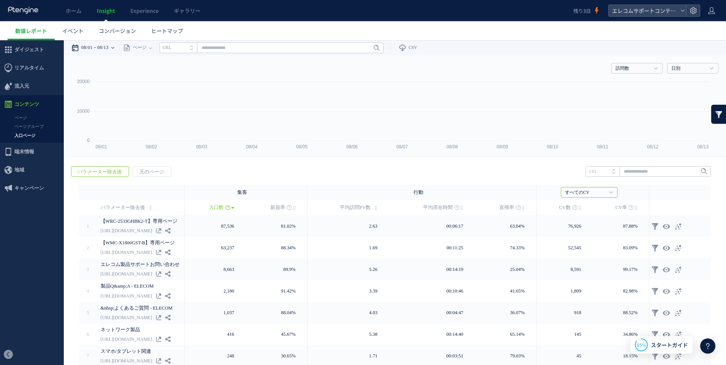
click at [25, 116] on div at bounding box center [363, 182] width 726 height 365
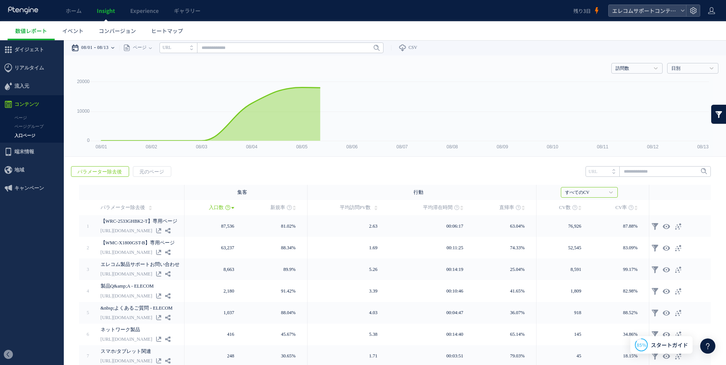
click at [24, 117] on link "ページ" at bounding box center [32, 118] width 64 height 9
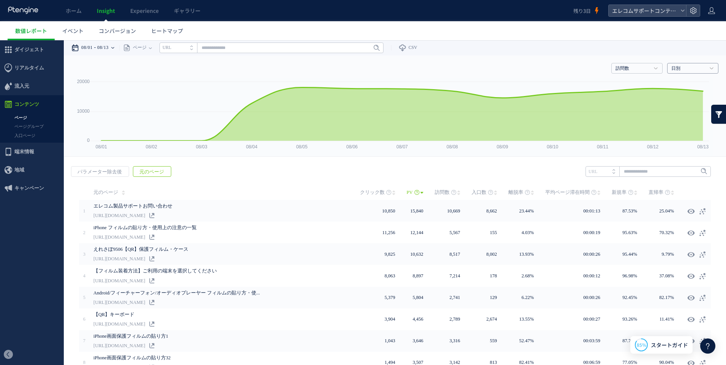
click at [702, 69] on h4 "日別" at bounding box center [692, 68] width 51 height 11
click at [679, 81] on link "日別" at bounding box center [692, 84] width 39 height 10
click at [625, 170] on input "text" at bounding box center [648, 171] width 125 height 11
click at [591, 187] on li "9506" at bounding box center [648, 187] width 121 height 10
type input "****"
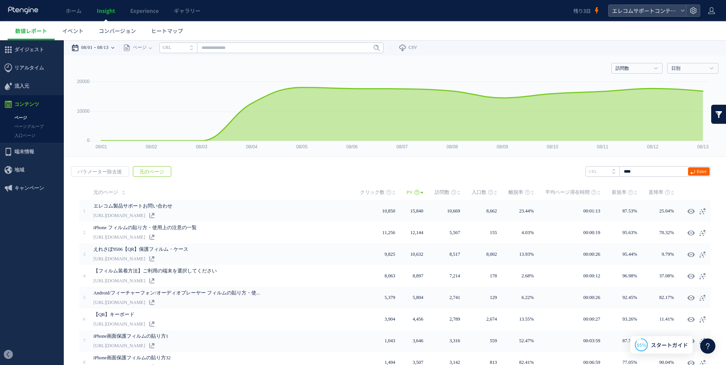
click at [697, 171] on span "Enter" at bounding box center [702, 171] width 10 height 8
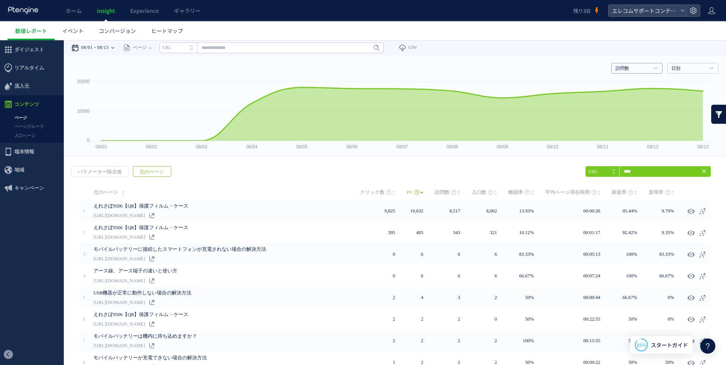
click at [635, 70] on link "訪問数" at bounding box center [633, 68] width 35 height 7
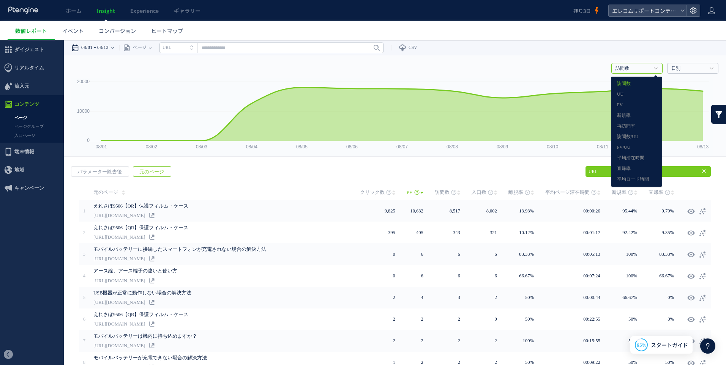
click at [497, 58] on div "訪問数 訪問数 UU PV 新規率 再訪問率 訪問数/UU PV/UU 平均滞在時間 直帰率 平均ロード時間 日別" at bounding box center [394, 66] width 647 height 23
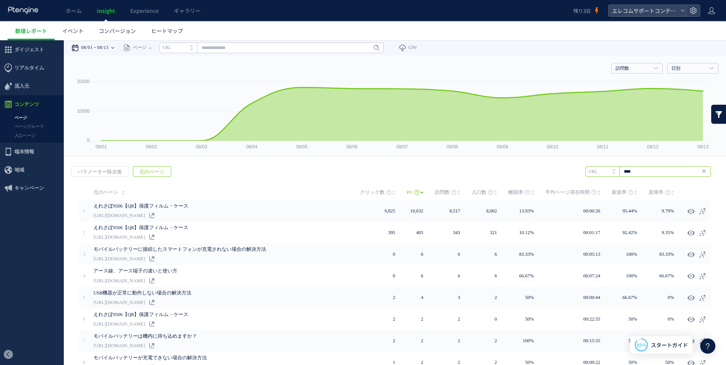
click at [635, 174] on input "****" at bounding box center [648, 171] width 125 height 11
click at [605, 171] on li "URL" at bounding box center [603, 171] width 34 height 11
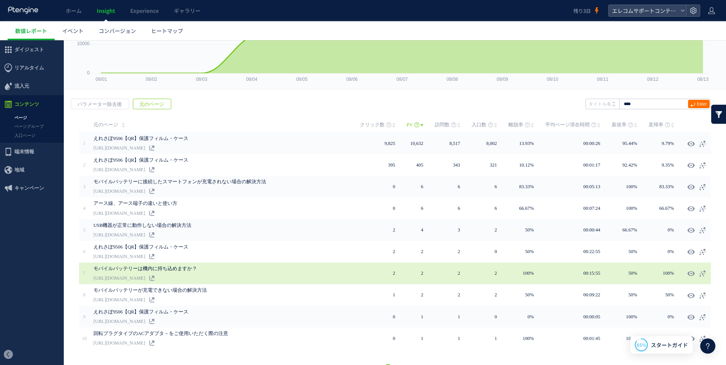
scroll to position [84, 0]
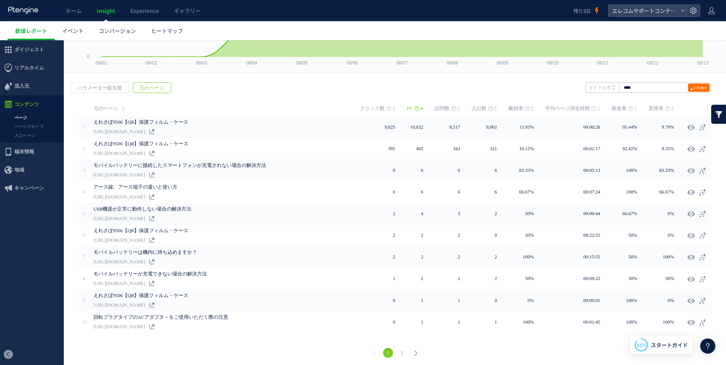
click at [397, 349] on link "2" at bounding box center [402, 353] width 10 height 10
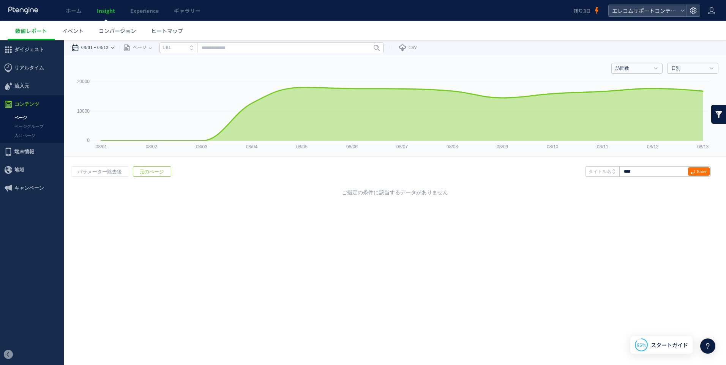
scroll to position [0, 0]
click at [102, 171] on span "パラメーター除去後" at bounding box center [99, 172] width 57 height 11
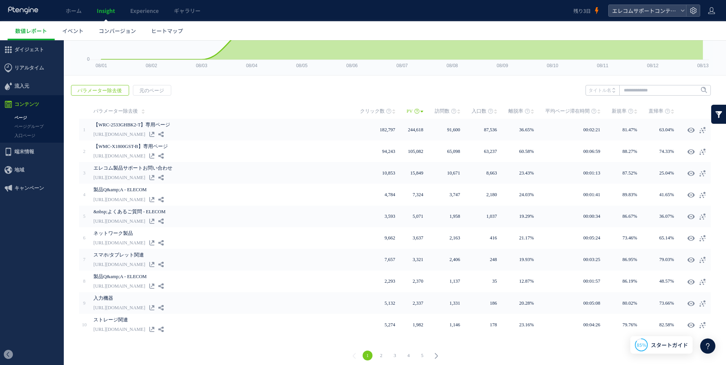
scroll to position [84, 0]
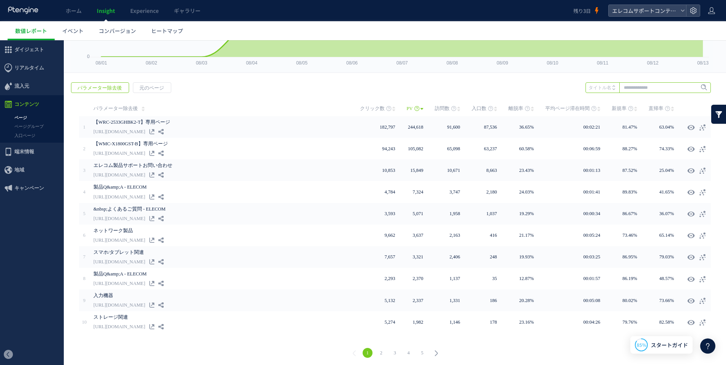
click at [636, 88] on input "text" at bounding box center [648, 87] width 125 height 11
click at [597, 102] on li "9506" at bounding box center [648, 103] width 121 height 10
type input "****"
click at [613, 89] on span at bounding box center [616, 90] width 6 height 5
click at [605, 88] on li "URL" at bounding box center [603, 87] width 34 height 11
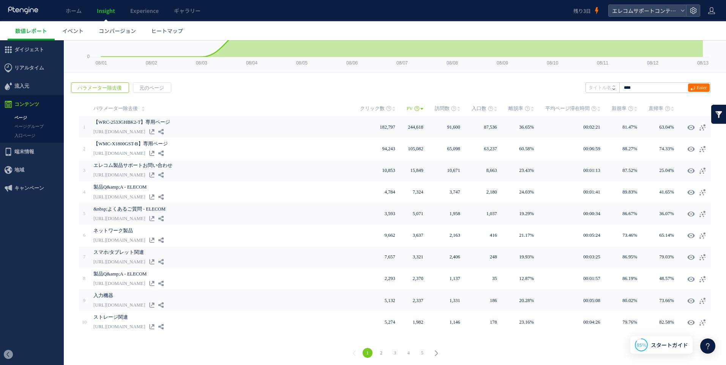
click at [613, 88] on icon at bounding box center [614, 89] width 3 height 2
click at [613, 89] on icon at bounding box center [614, 89] width 3 height 2
click at [613, 88] on span at bounding box center [616, 90] width 6 height 5
click at [150, 90] on span "元のページ" at bounding box center [151, 88] width 37 height 11
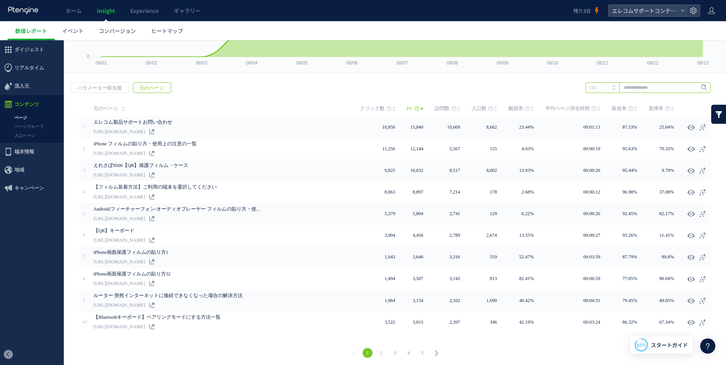
click at [646, 87] on input "text" at bounding box center [648, 87] width 125 height 11
type input "****"
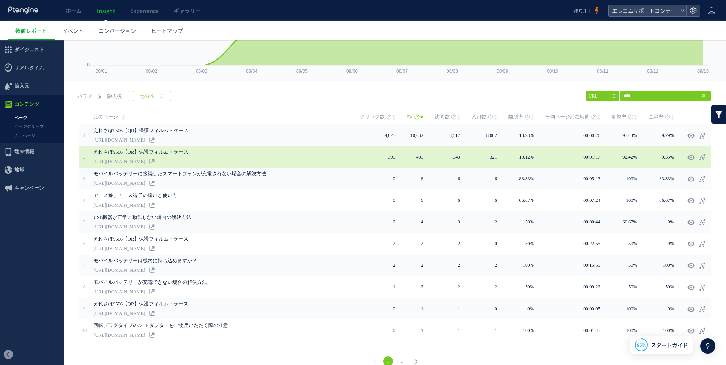
scroll to position [76, 0]
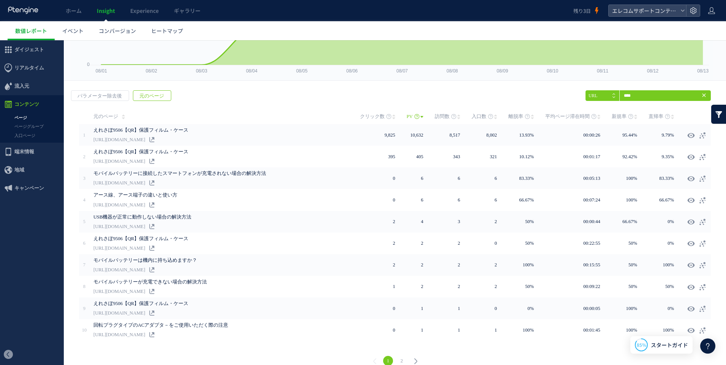
click at [400, 359] on link "2" at bounding box center [402, 361] width 10 height 10
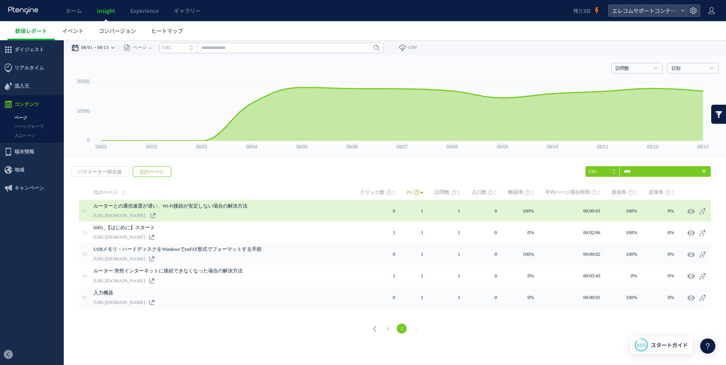
scroll to position [0, 0]
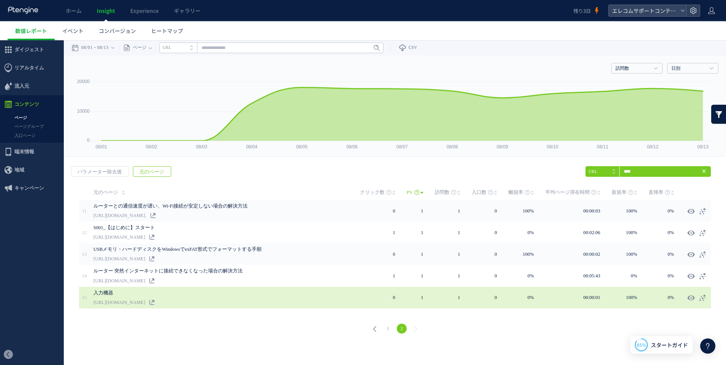
scroll to position [1019, 0]
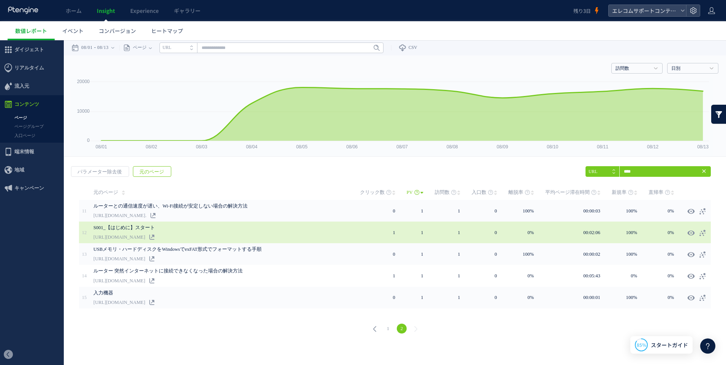
drag, startPoint x: 219, startPoint y: 237, endPoint x: 204, endPoint y: 237, distance: 14.8
click at [145, 237] on link "https://qa.elecom.co.jp/sp/faq_detail.html?id=10001&_gl=1*4k3m03*_ga*MjQ0Nzg3OT…" at bounding box center [119, 237] width 52 height 9
drag, startPoint x: 204, startPoint y: 237, endPoint x: 223, endPoint y: 240, distance: 19.6
click at [145, 240] on link "https://qa.elecom.co.jp/sp/faq_detail.html?id=10001&_gl=1*4k3m03*_ga*MjQ0Nzg3OT…" at bounding box center [119, 237] width 52 height 9
drag, startPoint x: 220, startPoint y: 235, endPoint x: 203, endPoint y: 236, distance: 16.4
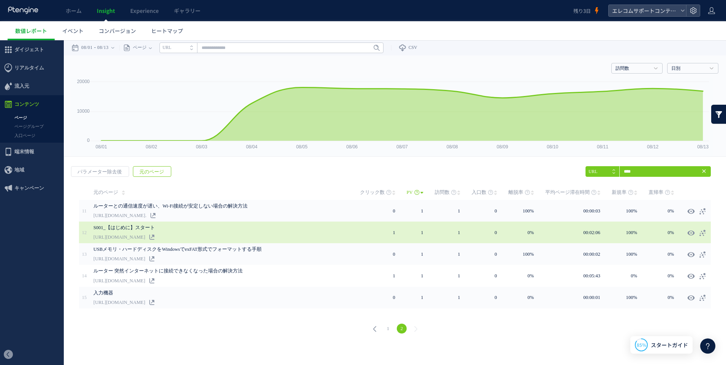
click at [145, 236] on link "https://qa.elecom.co.jp/sp/faq_detail.html?id=10001&_gl=1*4k3m03*_ga*MjQ0Nzg3OT…" at bounding box center [119, 237] width 52 height 9
drag, startPoint x: 203, startPoint y: 236, endPoint x: 229, endPoint y: 236, distance: 25.8
click at [145, 236] on link "https://qa.elecom.co.jp/sp/faq_detail.html?id=10001&_gl=1*4k3m03*_ga*MjQ0Nzg3OT…" at bounding box center [119, 237] width 52 height 9
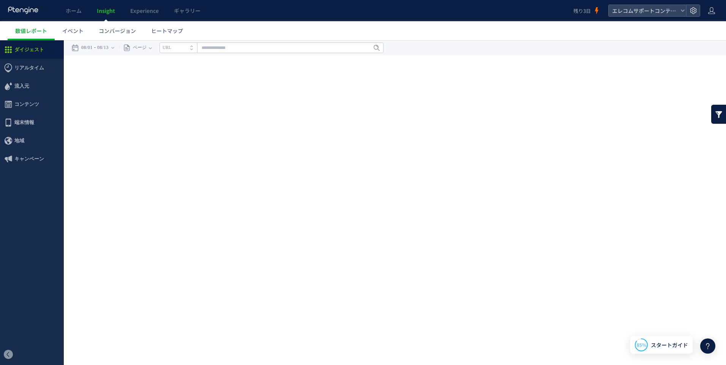
click at [275, 166] on div "戻る デフォルト設定では本日のデータを表示しています。 カレンダーでご覧になりたい期間を指定することができます。 08/01 08/13 今日 昨日 先週 先…" at bounding box center [395, 108] width 662 height 137
